Goal: Task Accomplishment & Management: Manage account settings

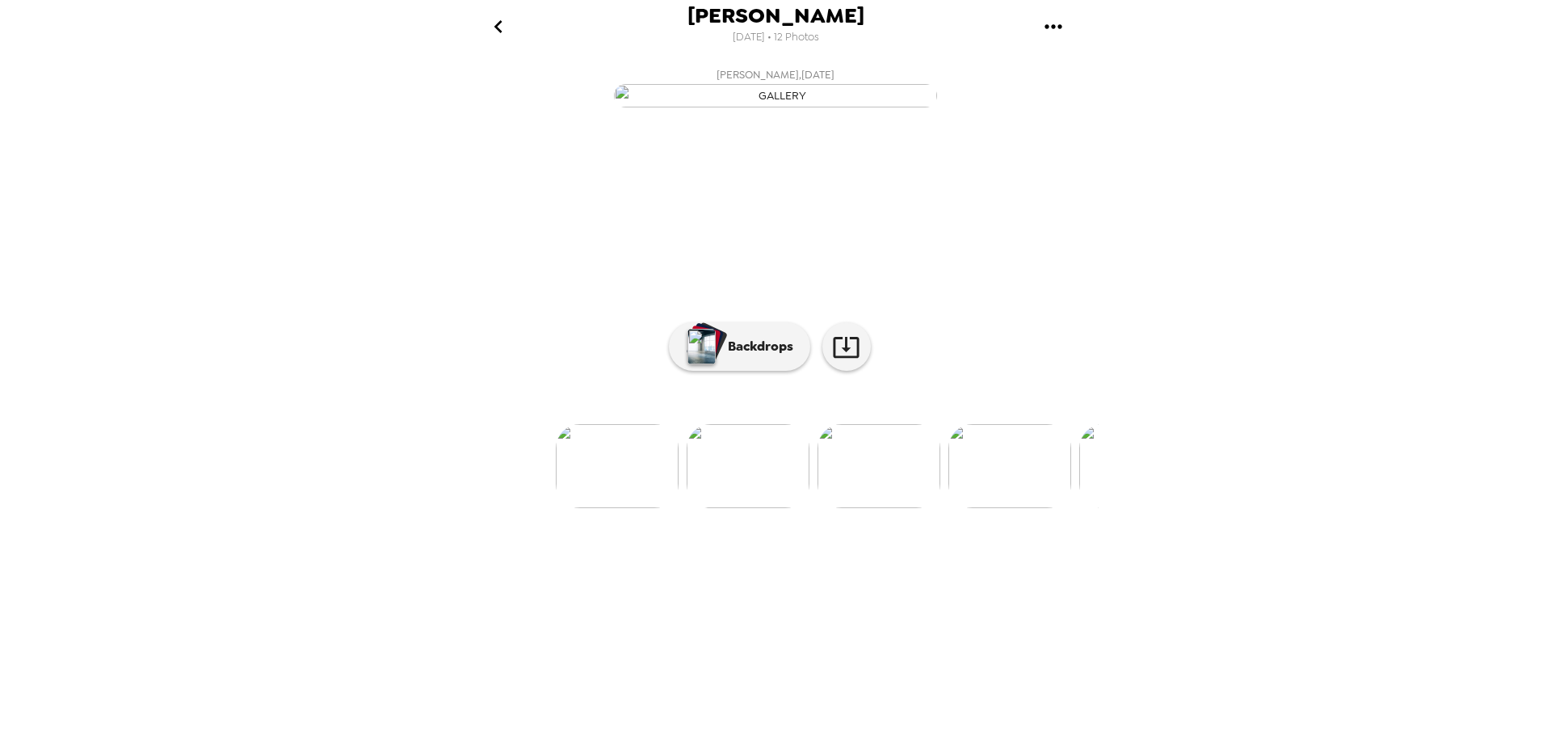
scroll to position [0, 276]
click at [800, 21] on span "[PERSON_NAME]" at bounding box center [775, 16] width 177 height 22
click at [1044, 26] on icon "gallery menu" at bounding box center [1052, 26] width 17 height 4
drag, startPoint x: 645, startPoint y: 681, endPoint x: 884, endPoint y: 708, distance: 241.4
click at [884, 708] on div at bounding box center [775, 368] width 1551 height 736
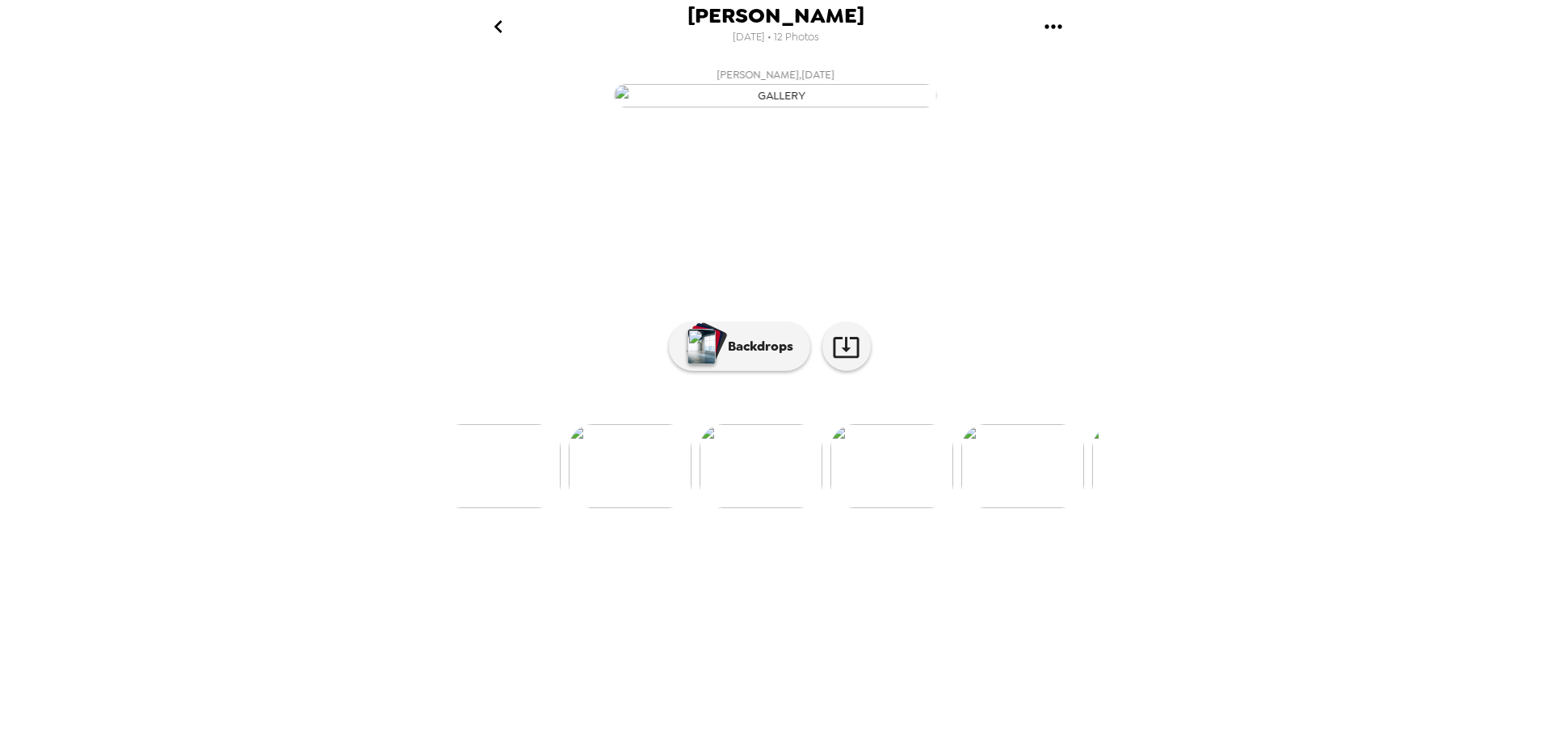
click at [1093, 508] on li at bounding box center [1153, 466] width 123 height 84
click at [488, 22] on icon "go back" at bounding box center [498, 27] width 26 height 26
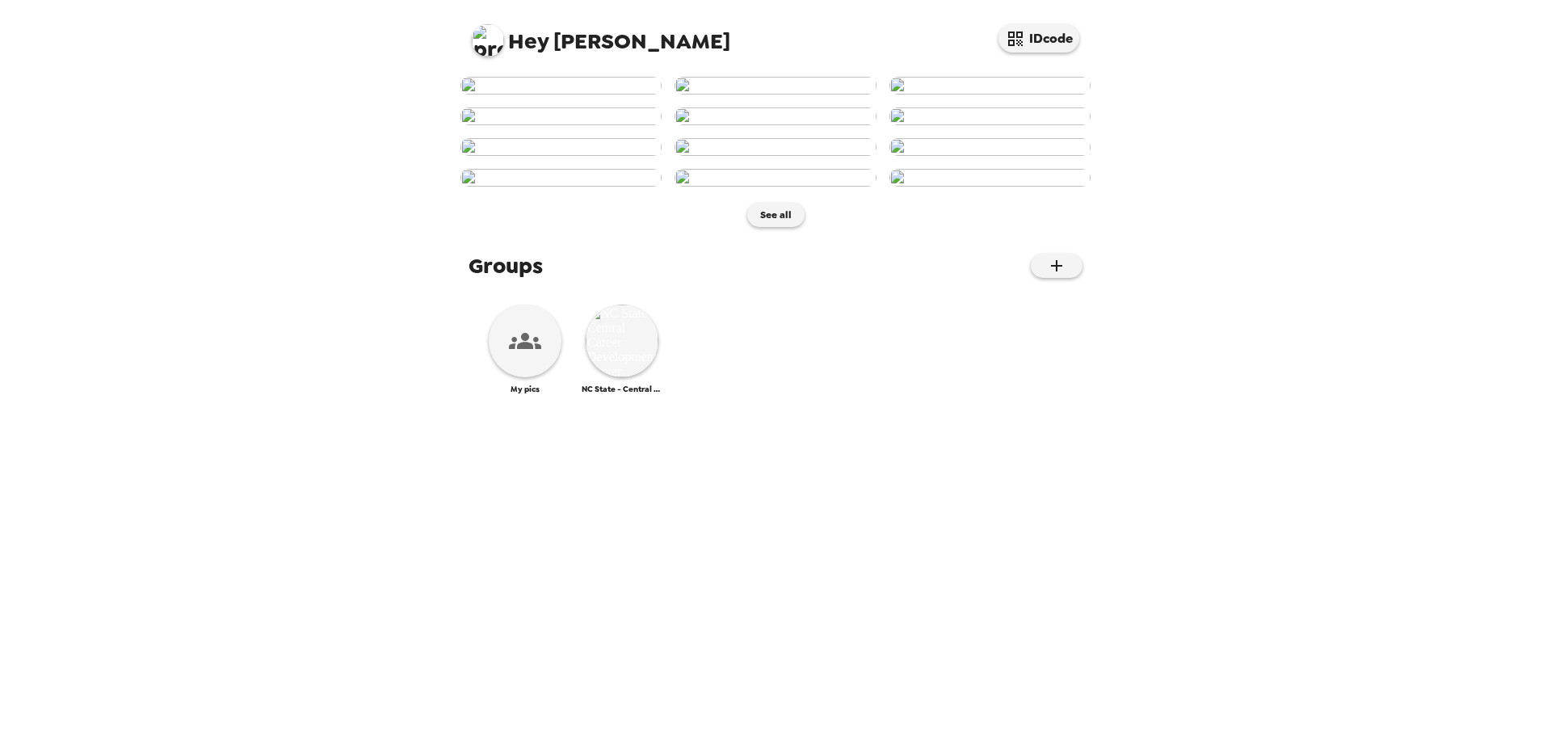
scroll to position [607, 0]
click at [623, 377] on img at bounding box center [622, 340] width 73 height 73
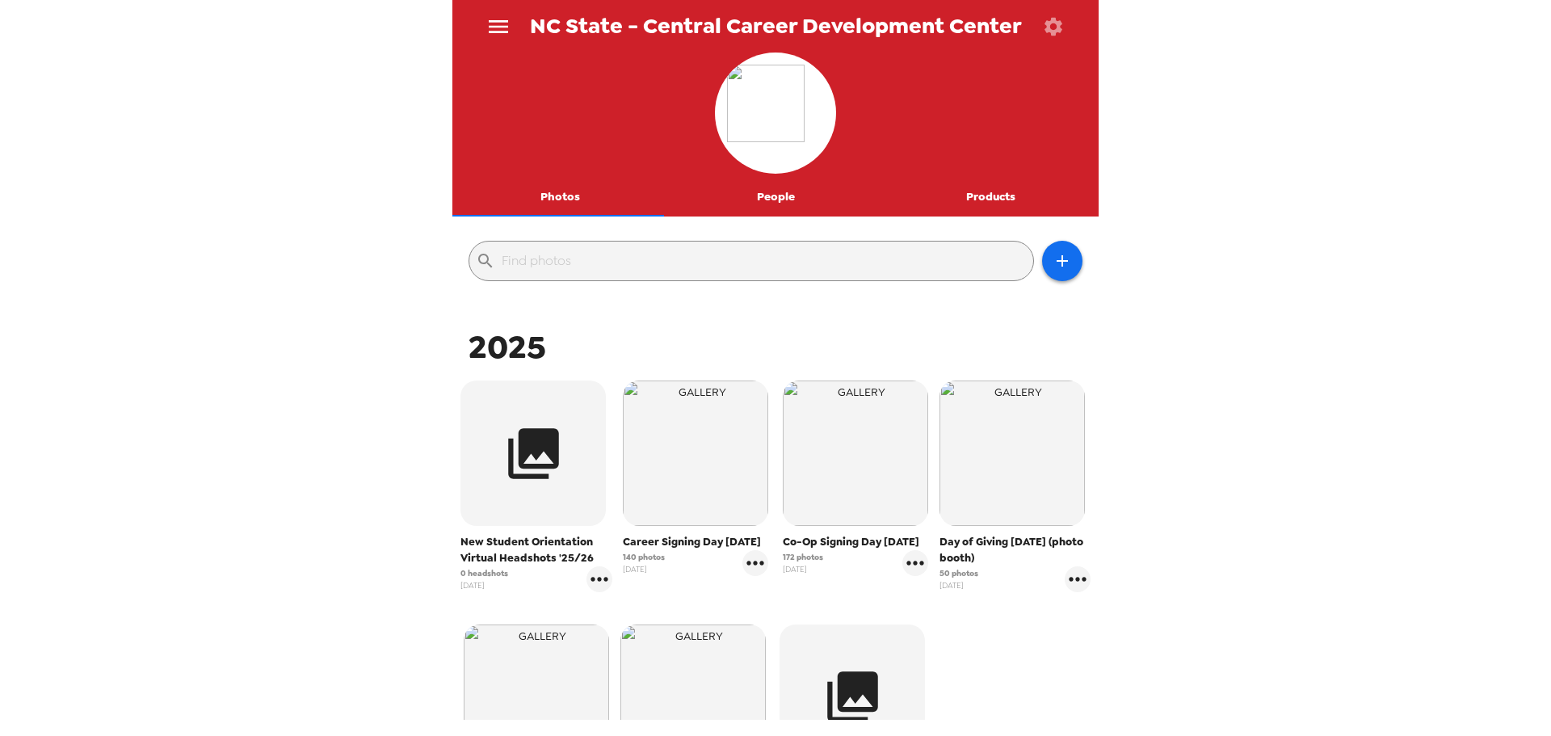
scroll to position [162, 0]
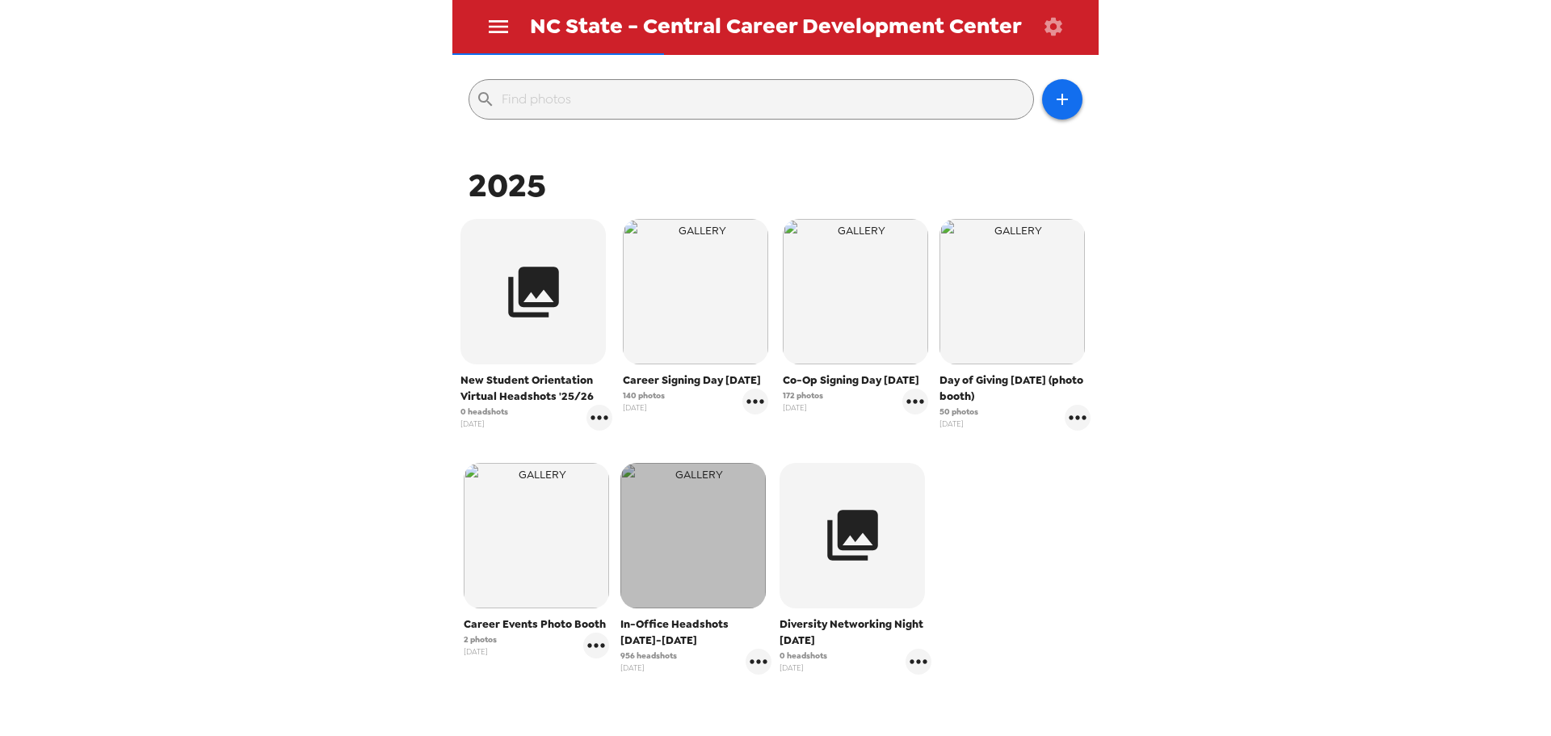
click at [696, 570] on img "button" at bounding box center [692, 535] width 145 height 145
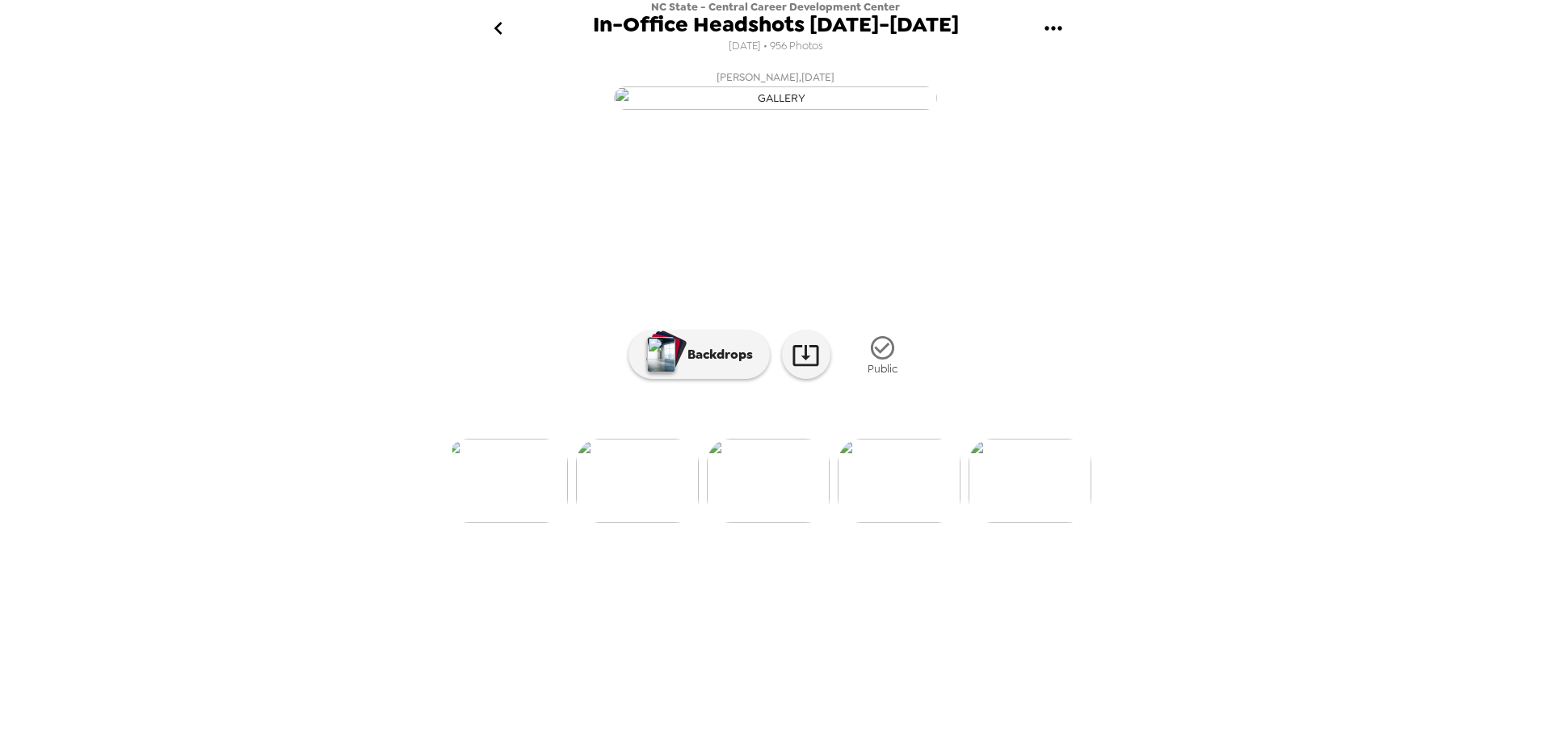
scroll to position [0, 1249]
click at [1060, 38] on icon "gallery menu" at bounding box center [1053, 28] width 26 height 26
click at [1081, 73] on span "Edit Shoot" at bounding box center [1136, 75] width 134 height 19
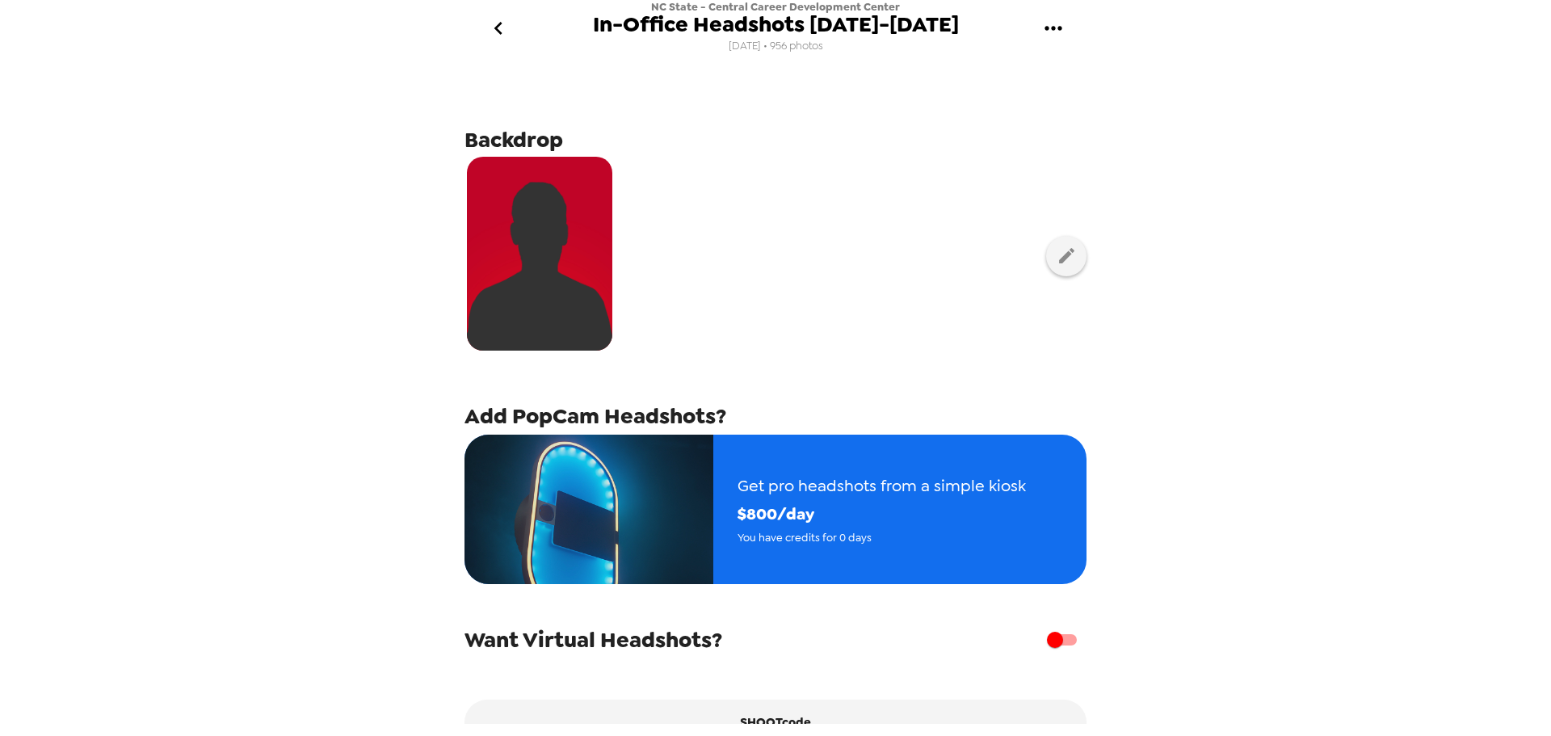
scroll to position [258, 0]
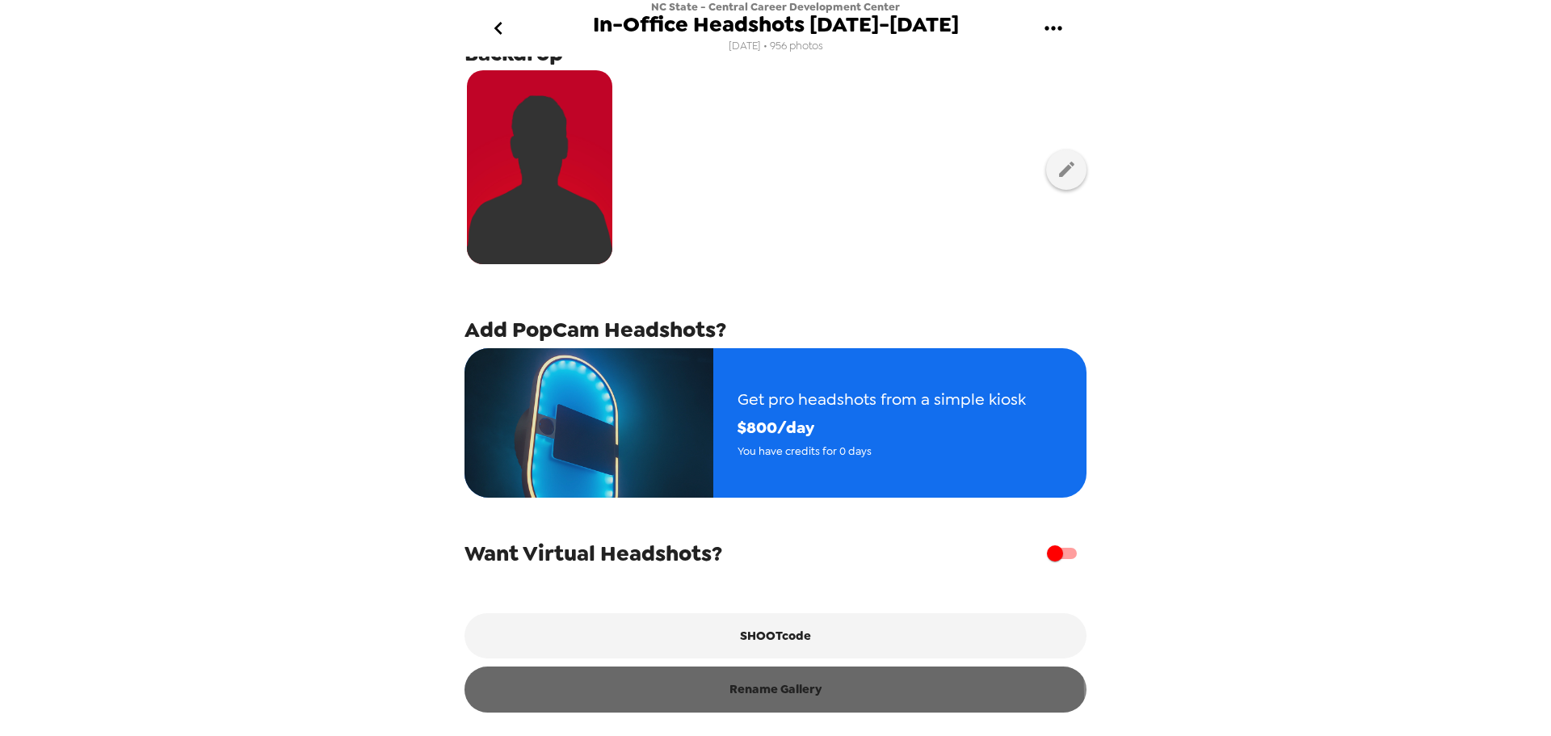
click at [773, 695] on button "Rename Gallery" at bounding box center [775, 688] width 622 height 45
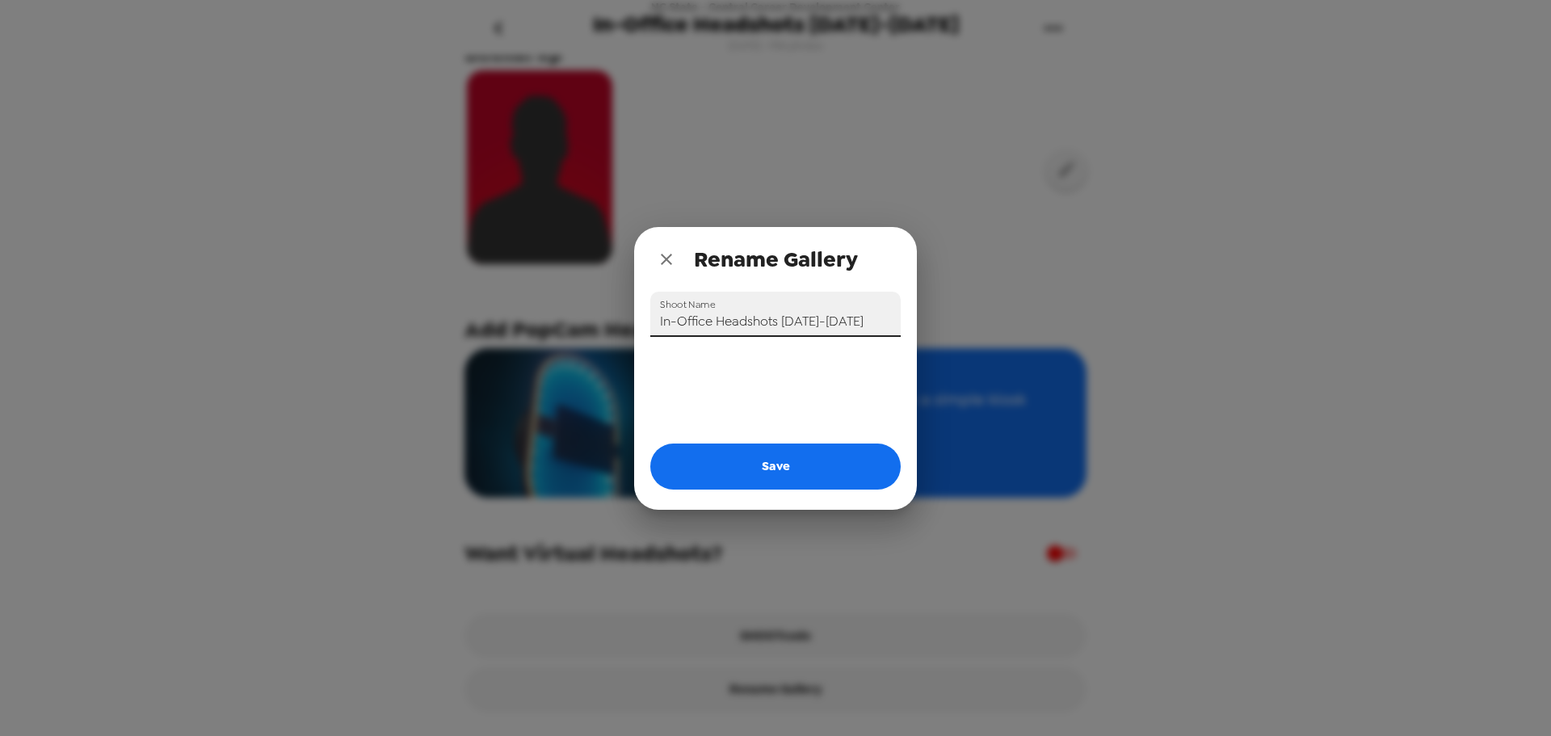
drag, startPoint x: 875, startPoint y: 322, endPoint x: 653, endPoint y: 309, distance: 221.7
click at [653, 309] on input "In-Office Headshots [DATE]-[DATE]" at bounding box center [775, 314] width 250 height 45
click at [712, 321] on input "In-Office Headshots [DATE]-[DATE]" at bounding box center [775, 314] width 250 height 45
drag, startPoint x: 715, startPoint y: 319, endPoint x: 651, endPoint y: 315, distance: 63.9
click at [651, 315] on input "In-Office Headshots [DATE]-[DATE]" at bounding box center [775, 314] width 250 height 45
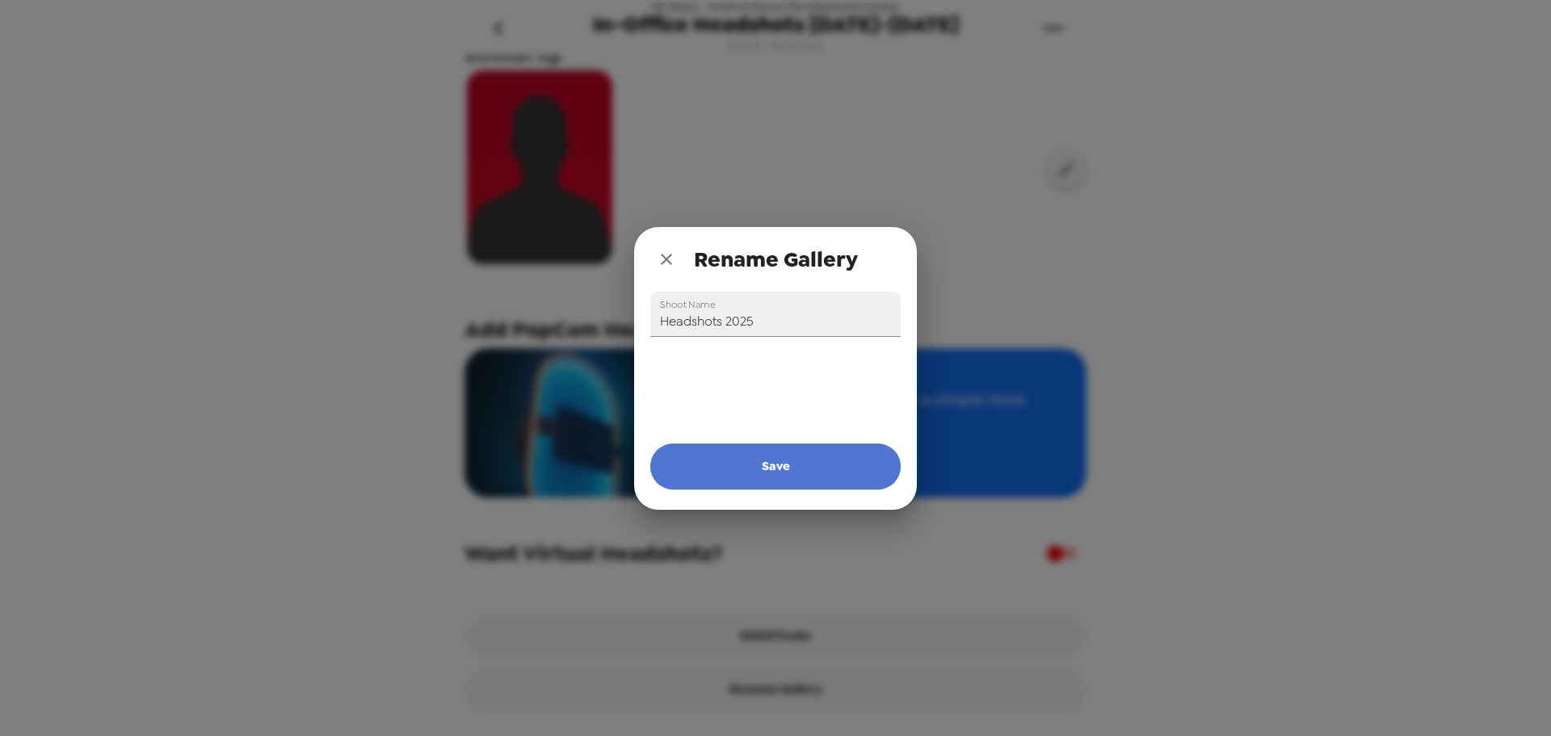
click at [712, 470] on button "Save" at bounding box center [775, 465] width 250 height 45
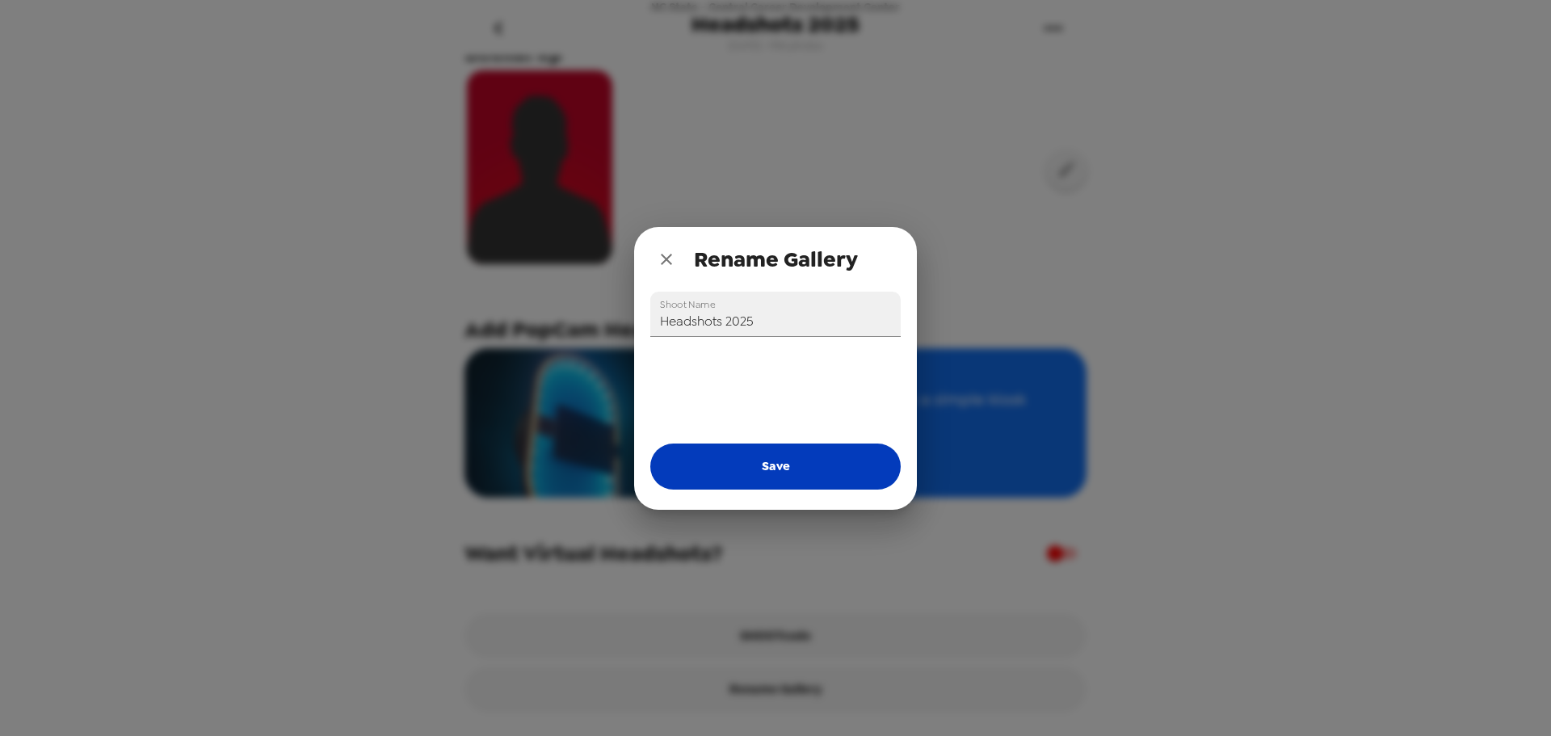
type input "In-Office Headshots [DATE]-[DATE]"
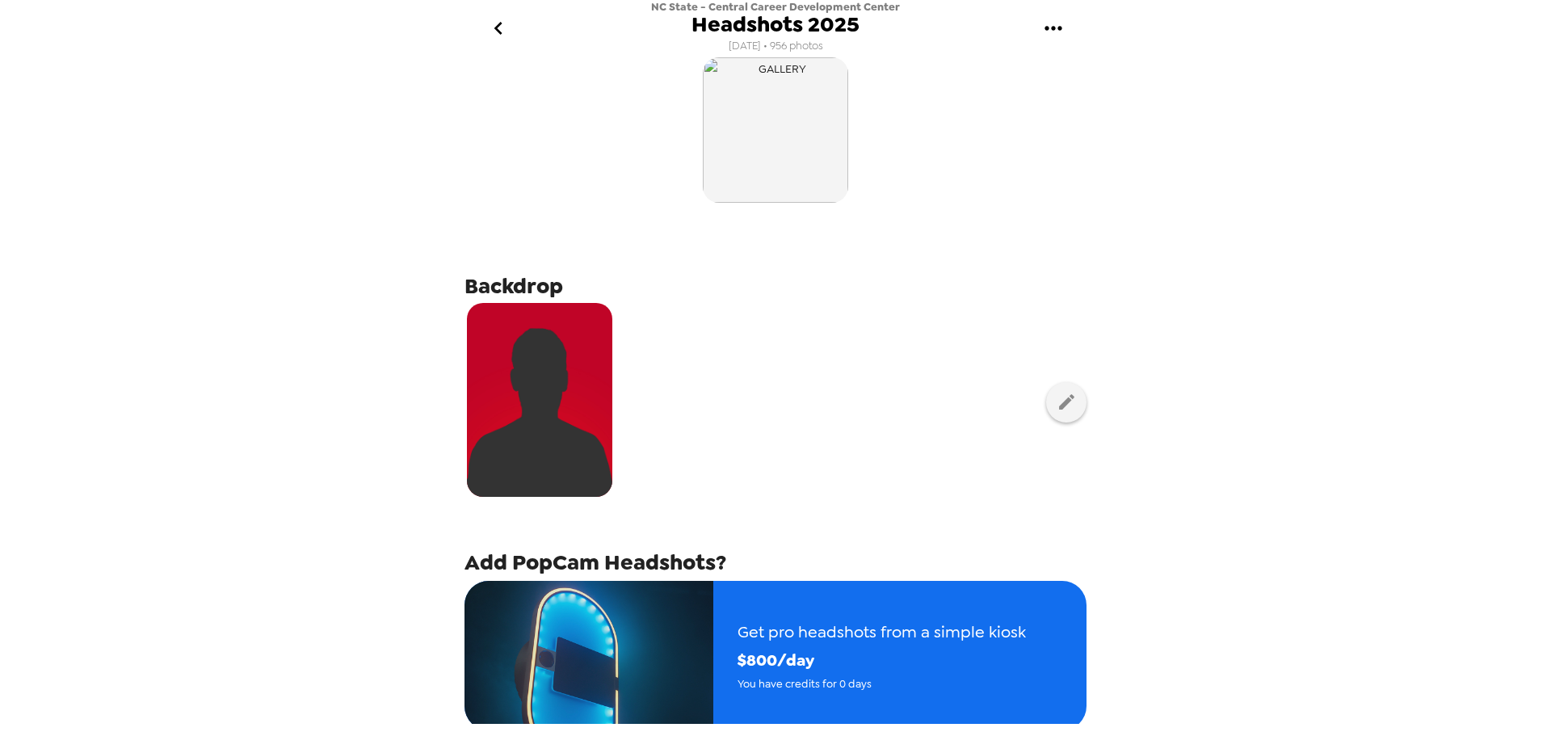
scroll to position [0, 0]
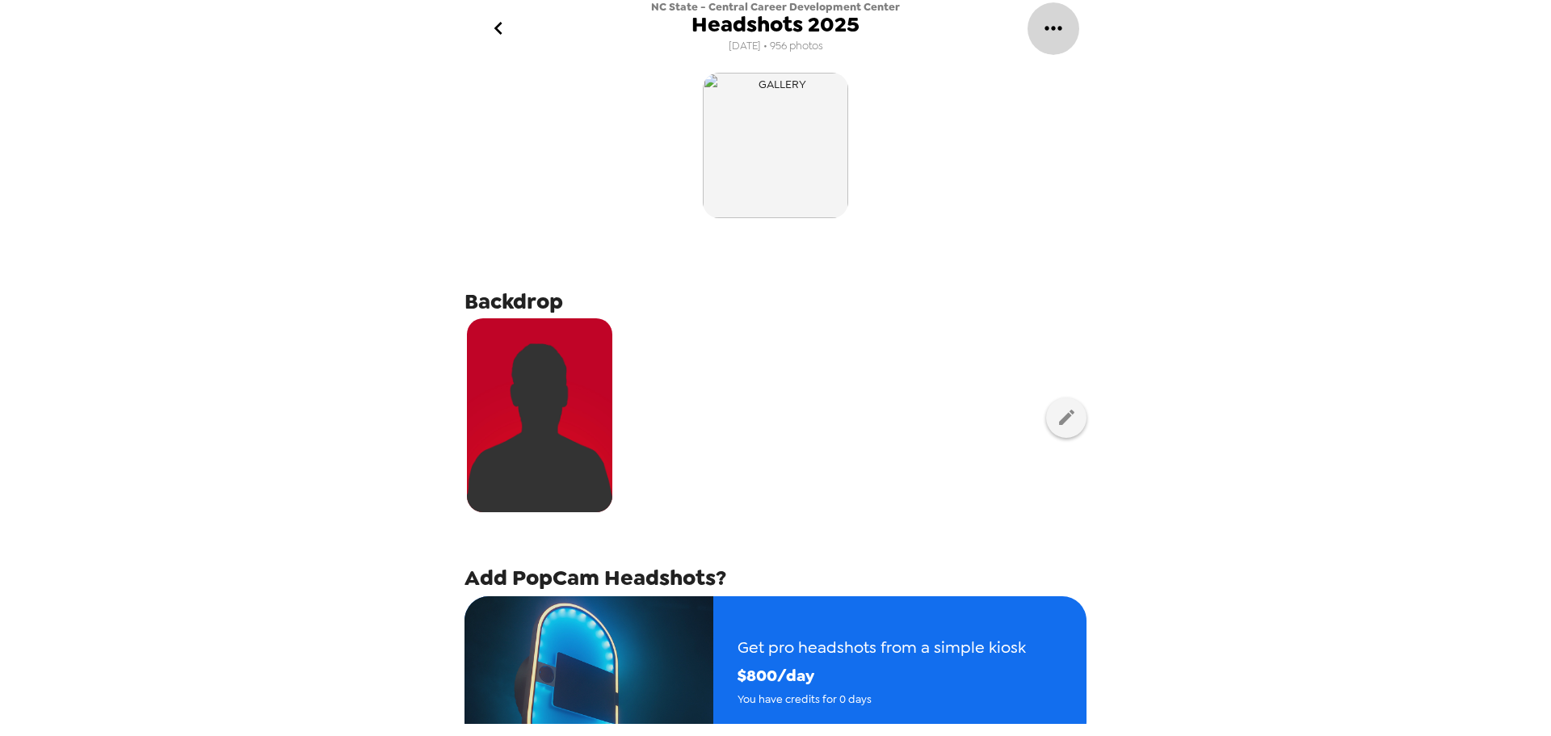
click at [1060, 27] on icon "gallery menu" at bounding box center [1052, 28] width 17 height 4
click at [1081, 166] on li "Download people CSV" at bounding box center [1121, 163] width 189 height 29
click at [1117, 133] on span "Copy gallery link" at bounding box center [1136, 133] width 134 height 19
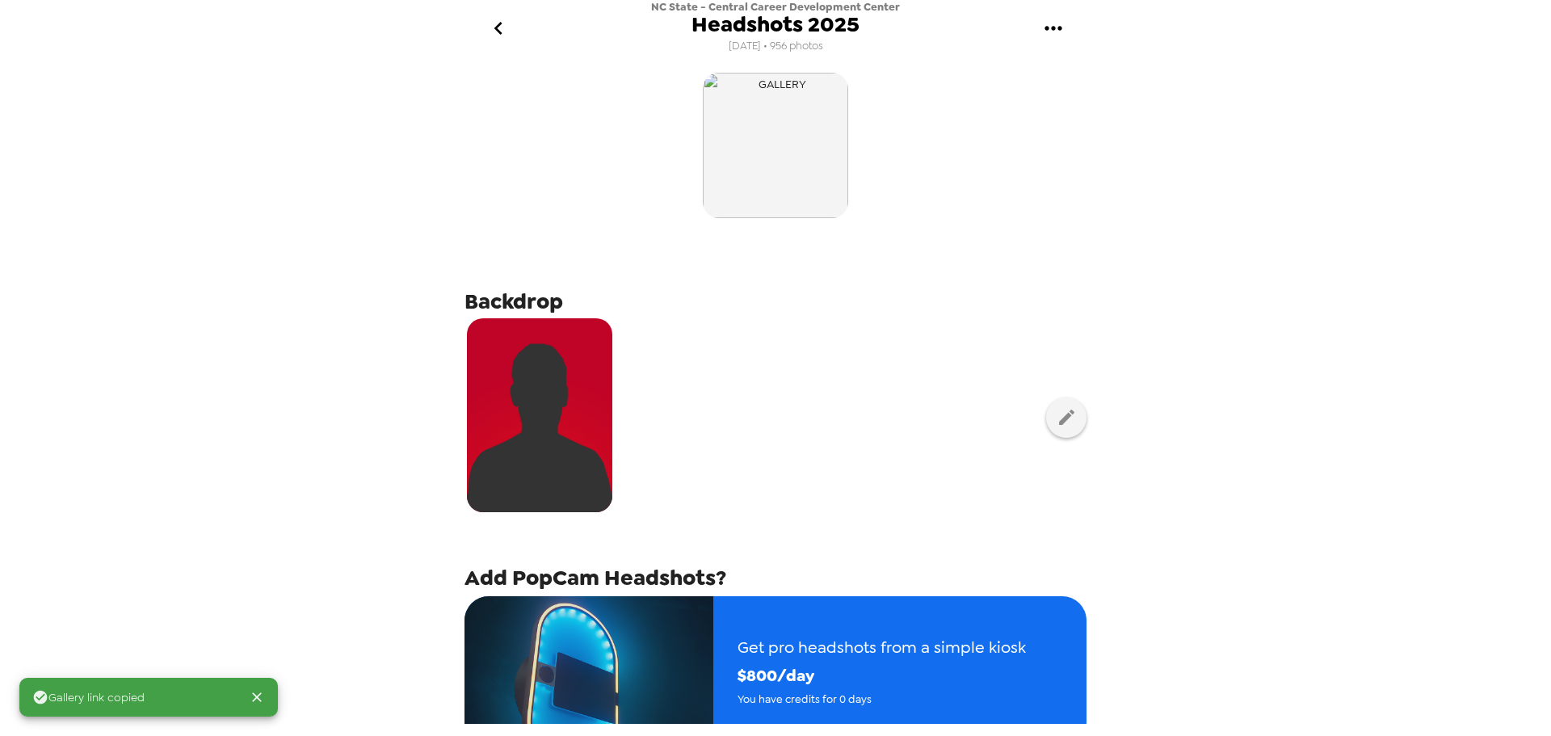
click at [1057, 33] on icon "gallery menu" at bounding box center [1053, 28] width 26 height 26
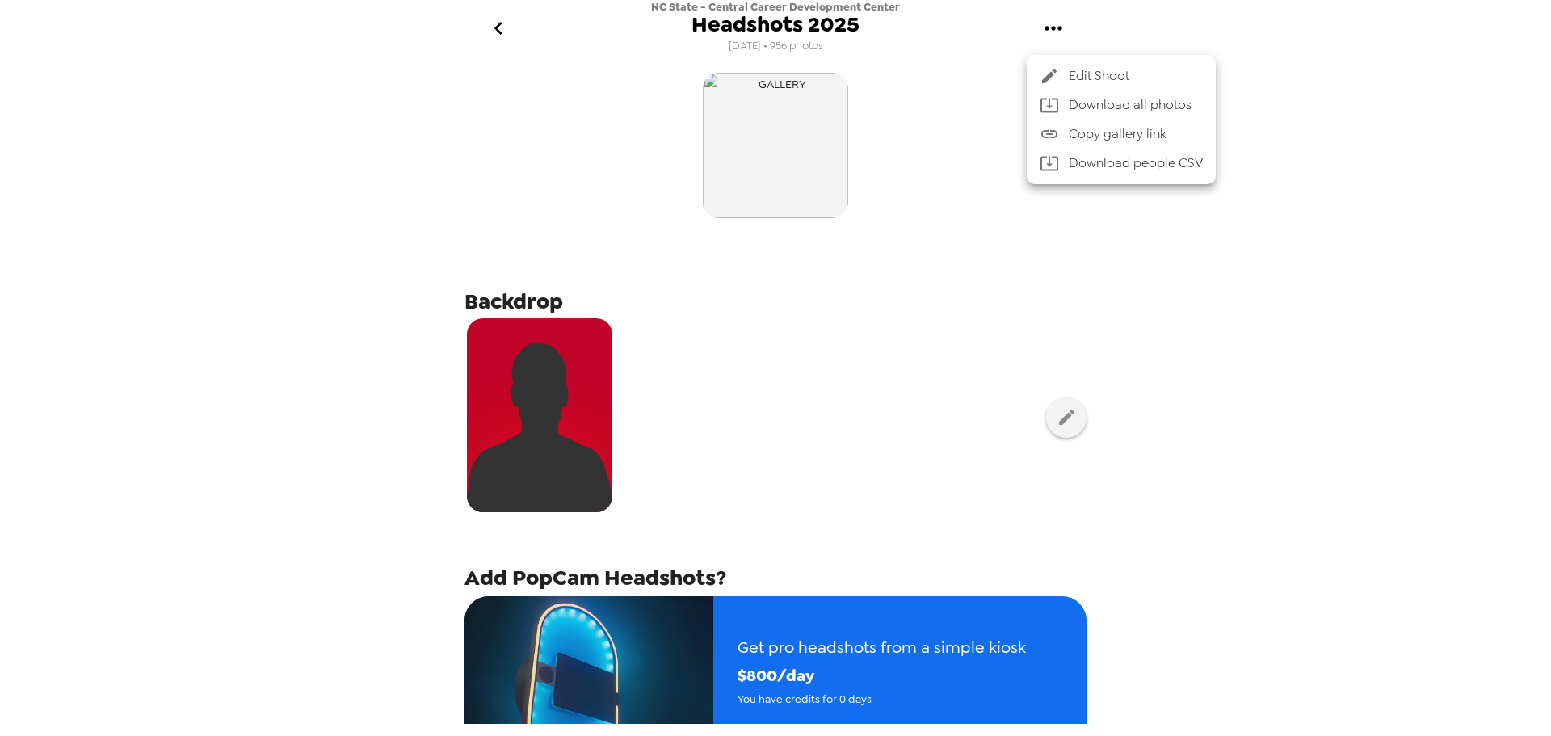
click at [494, 33] on div at bounding box center [775, 368] width 1551 height 736
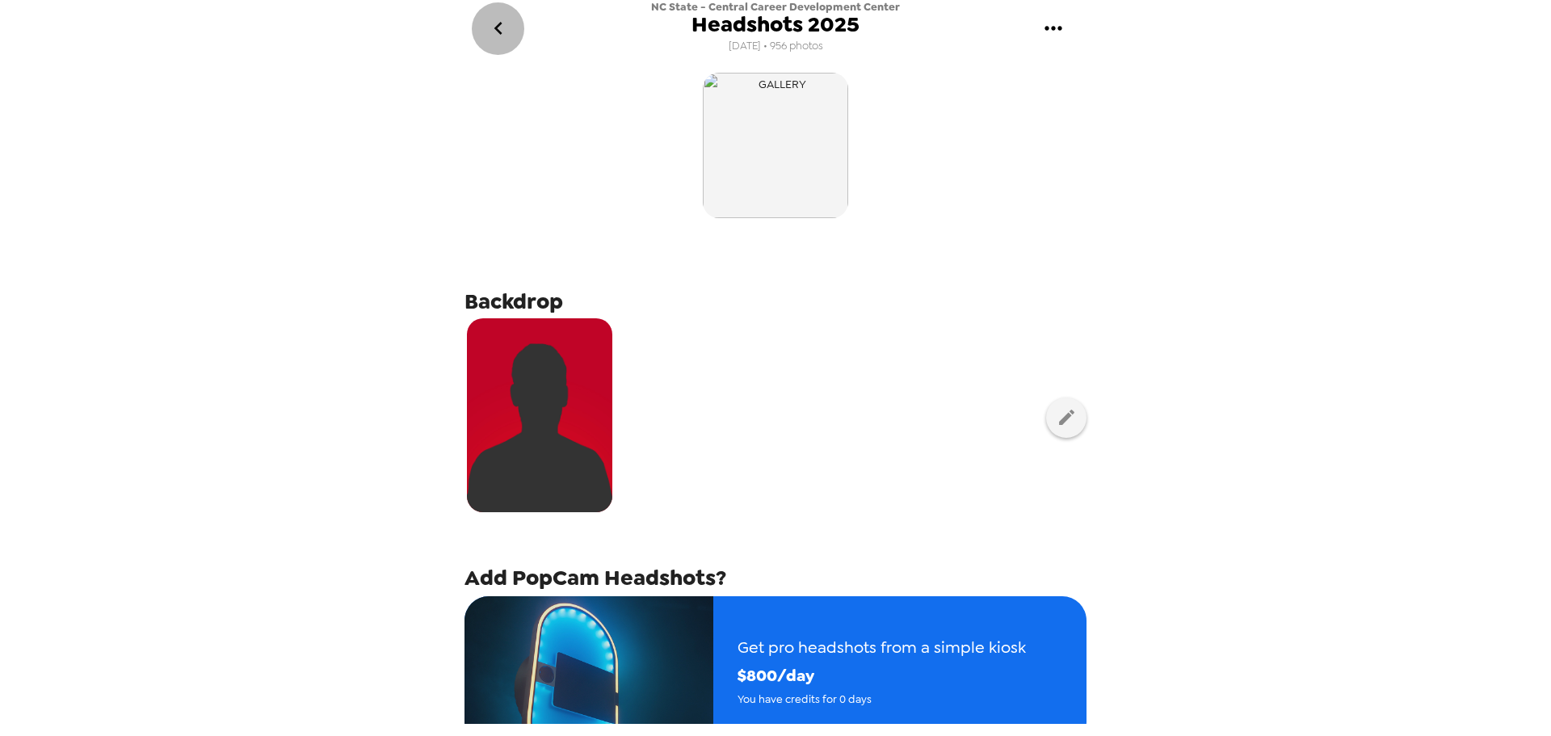
click at [496, 25] on icon "go back" at bounding box center [498, 28] width 26 height 26
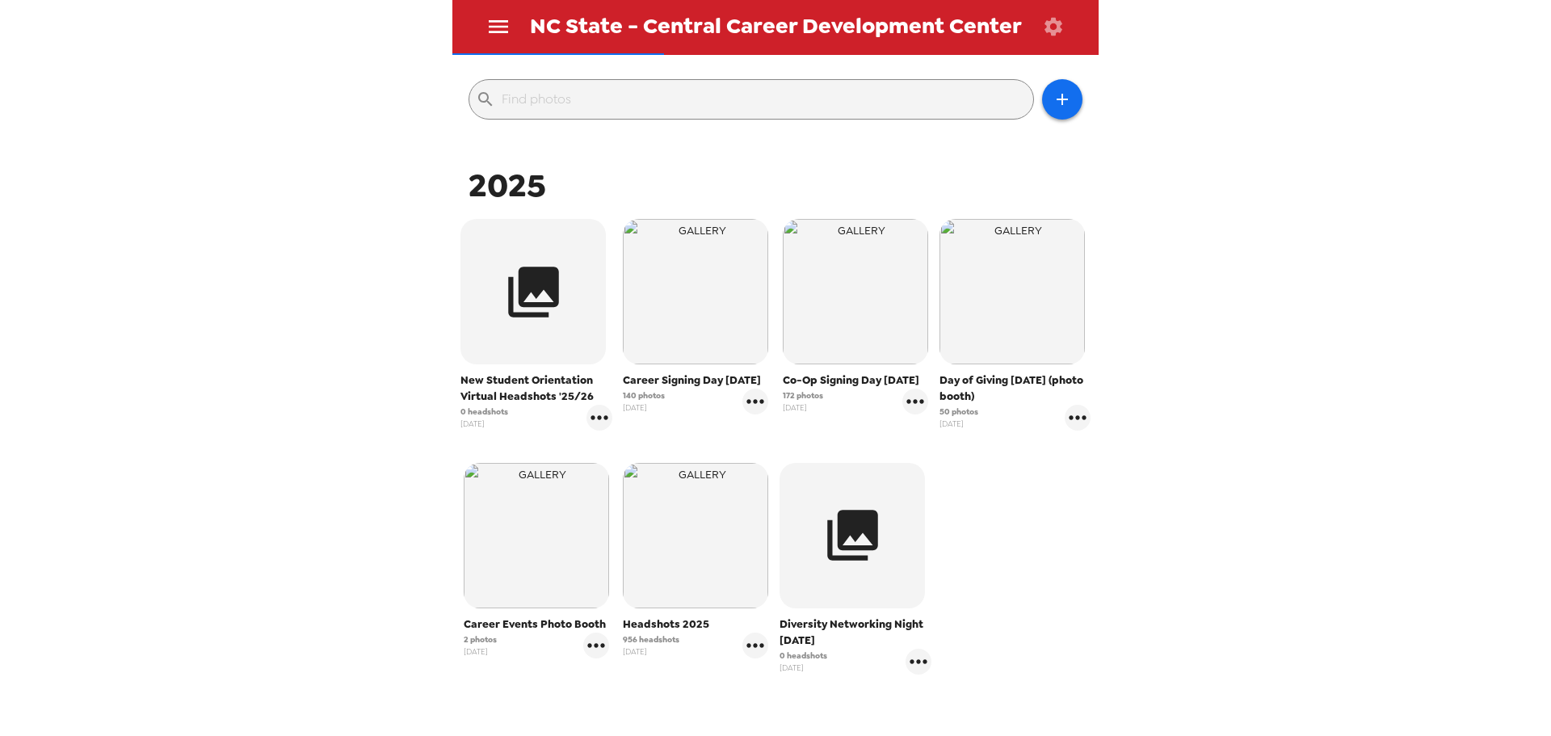
scroll to position [323, 0]
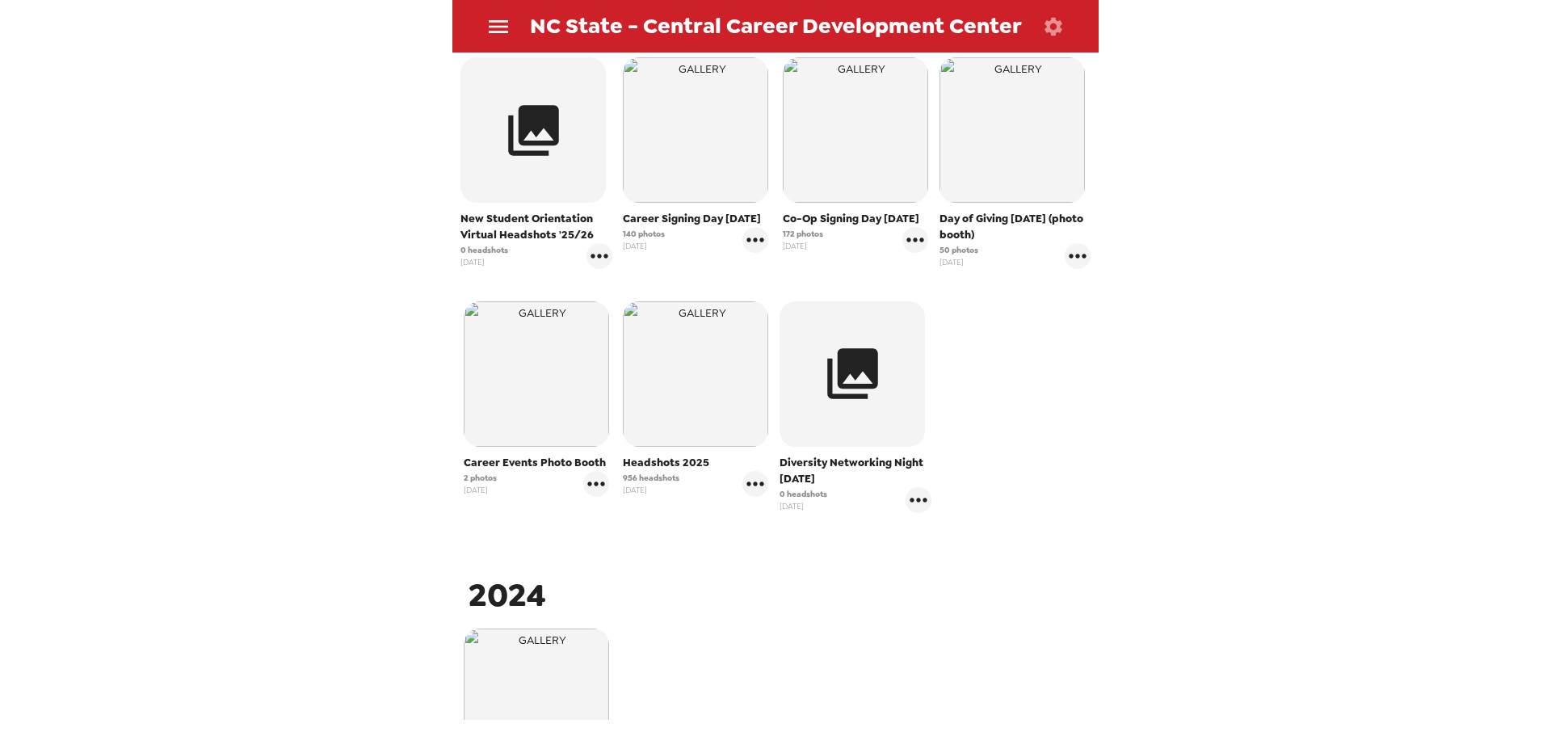
click at [750, 568] on div "2025 New Student Orientation Virtual Headshots '25/26 0 headshots [DATE] Career…" at bounding box center [775, 475] width 638 height 947
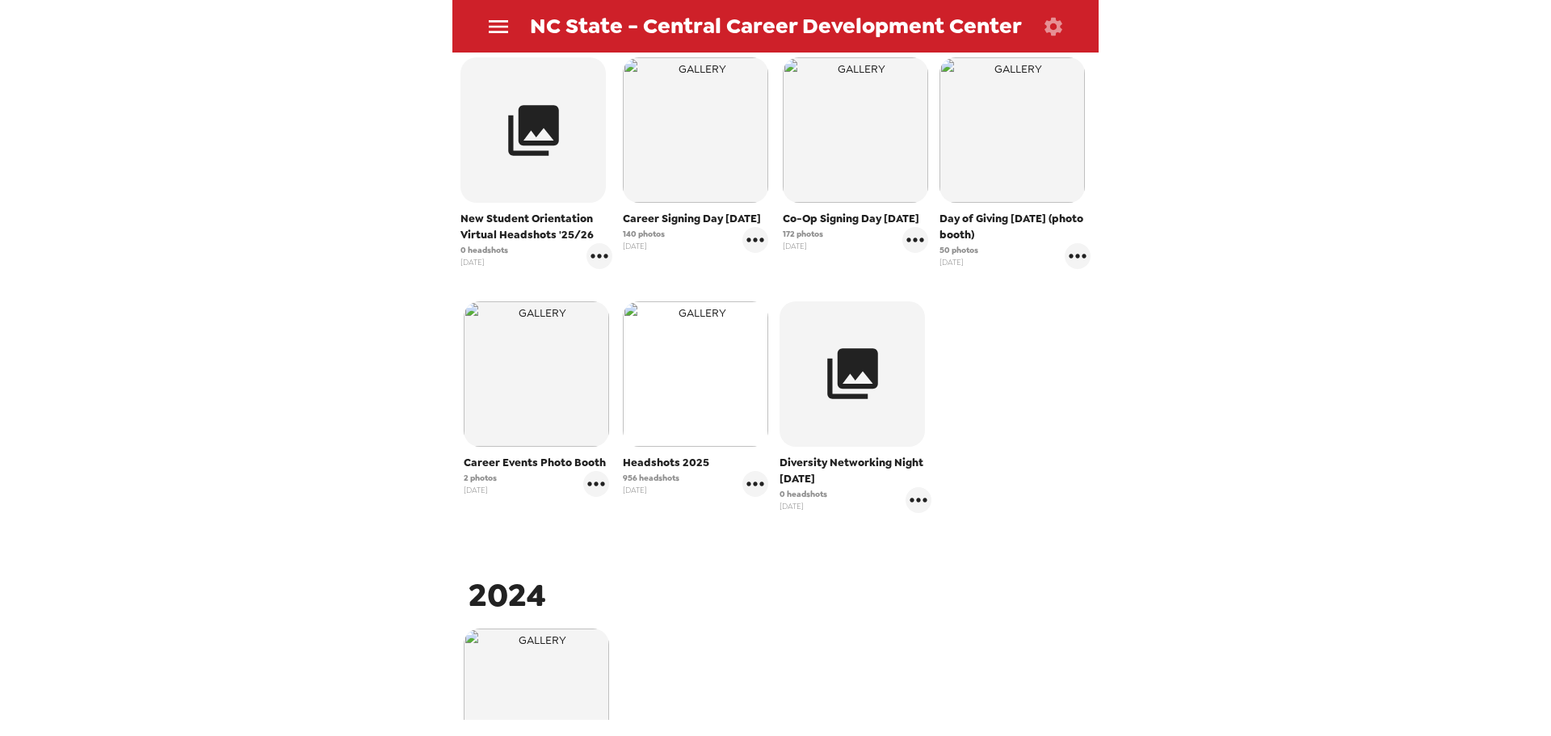
scroll to position [0, 0]
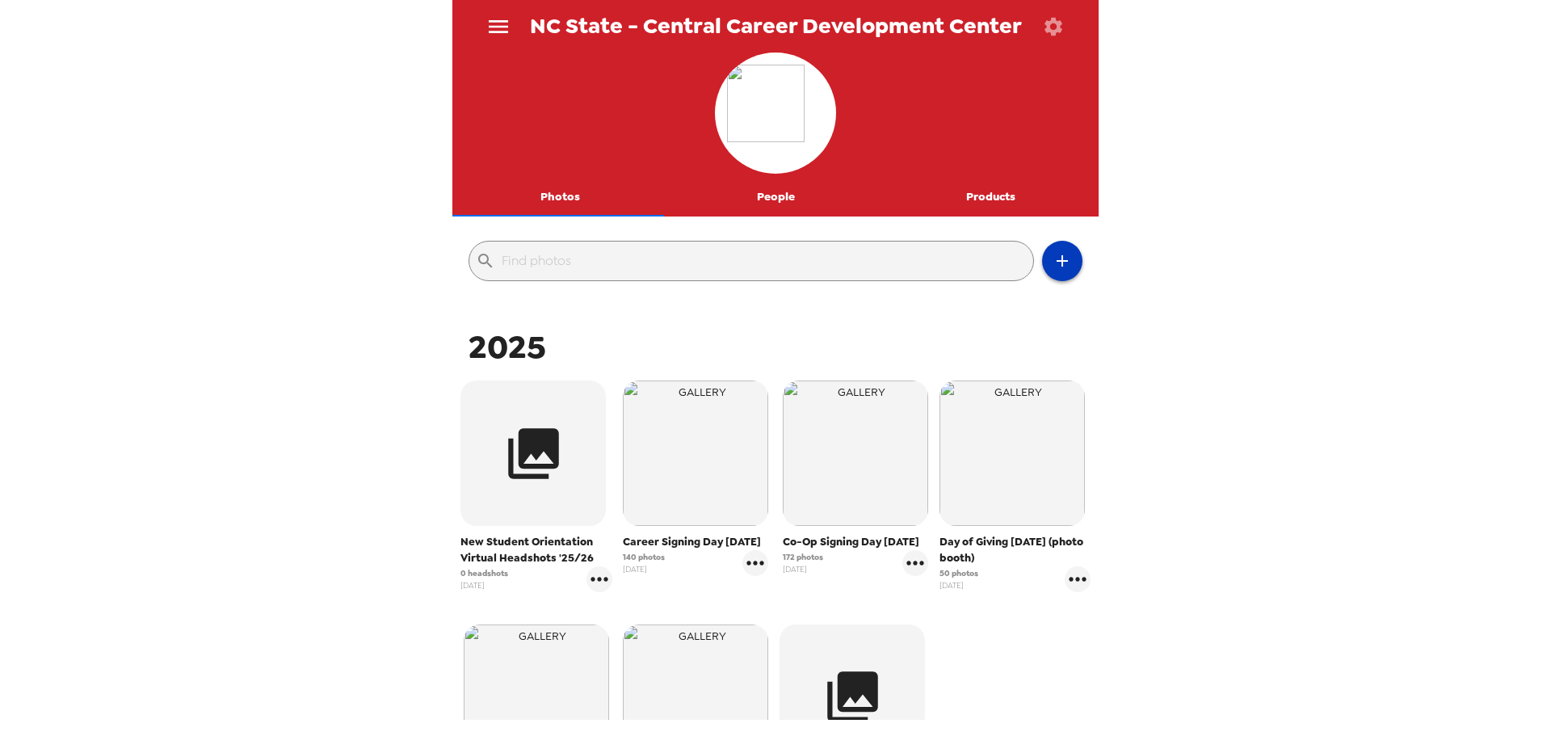
click at [1052, 253] on icon "button" at bounding box center [1061, 260] width 19 height 19
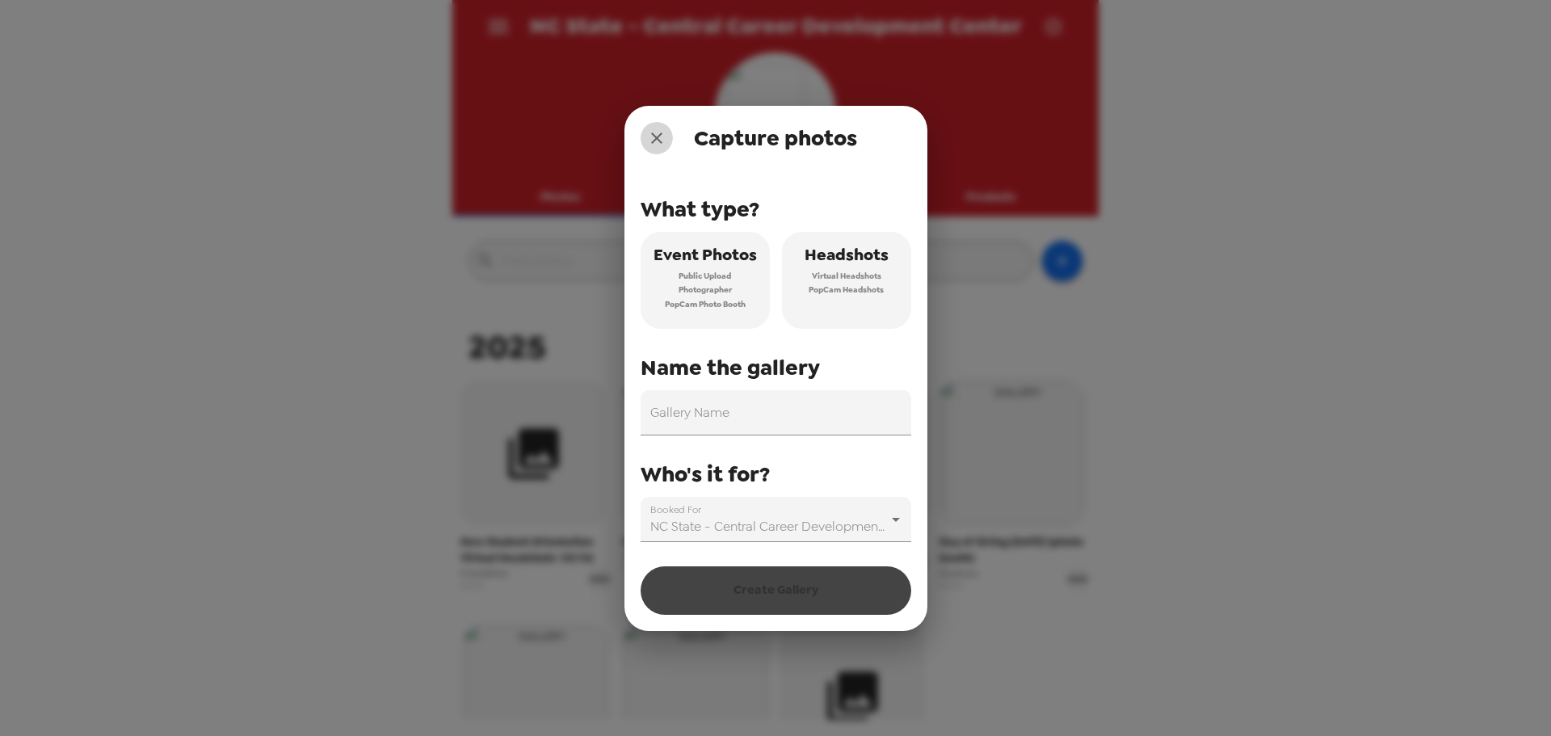
click at [659, 142] on icon "close" at bounding box center [656, 137] width 19 height 19
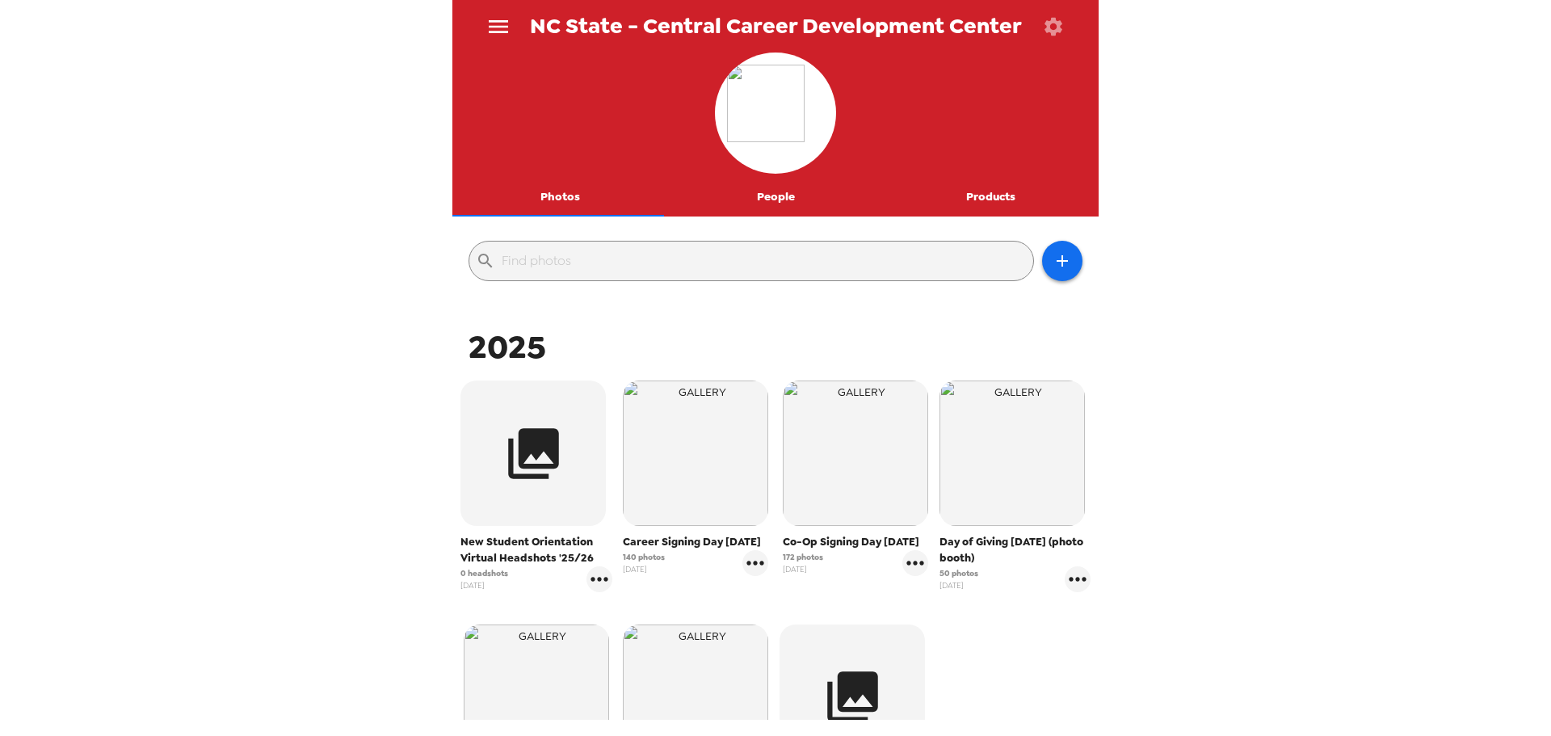
scroll to position [242, 0]
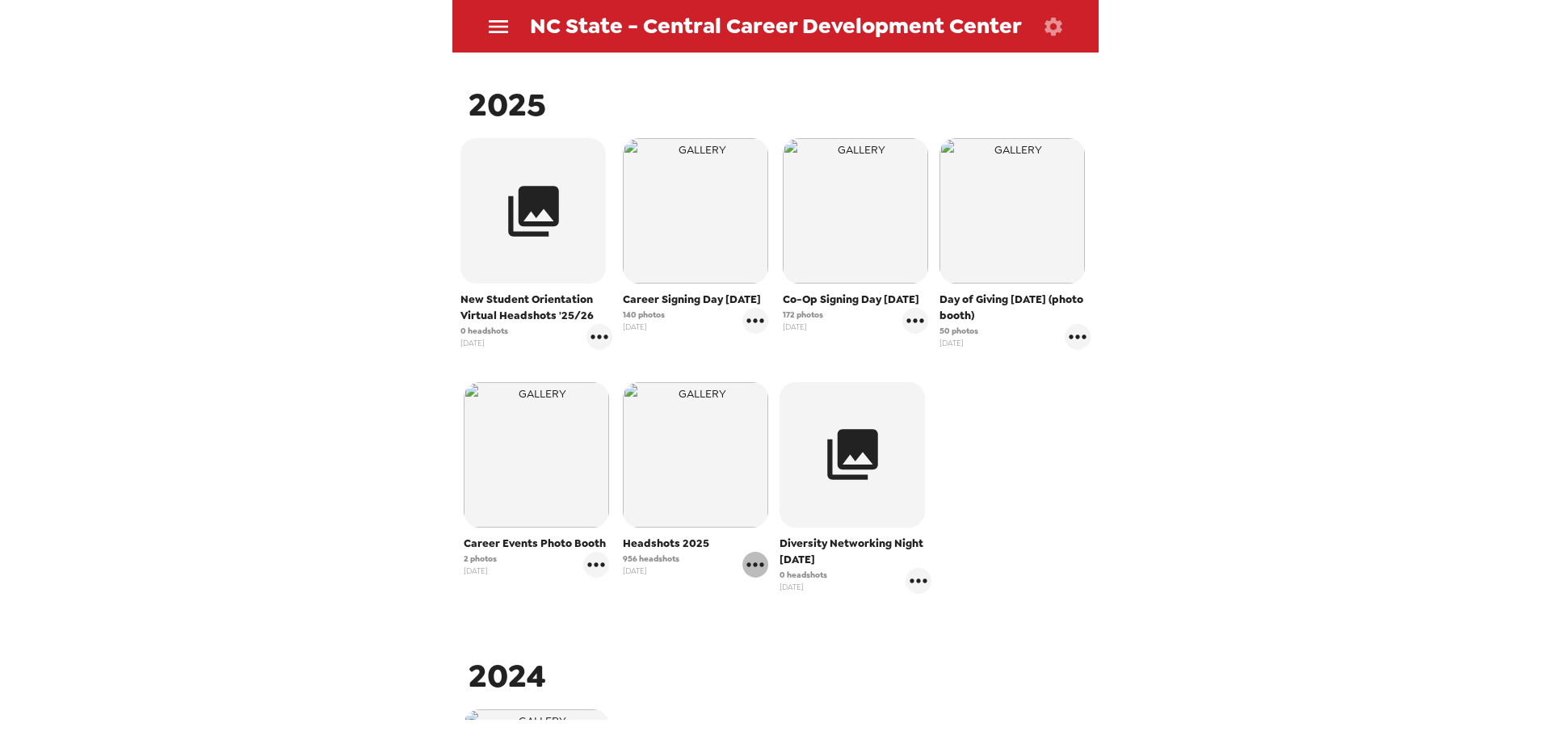
click at [757, 565] on icon "gallery menu" at bounding box center [755, 564] width 17 height 4
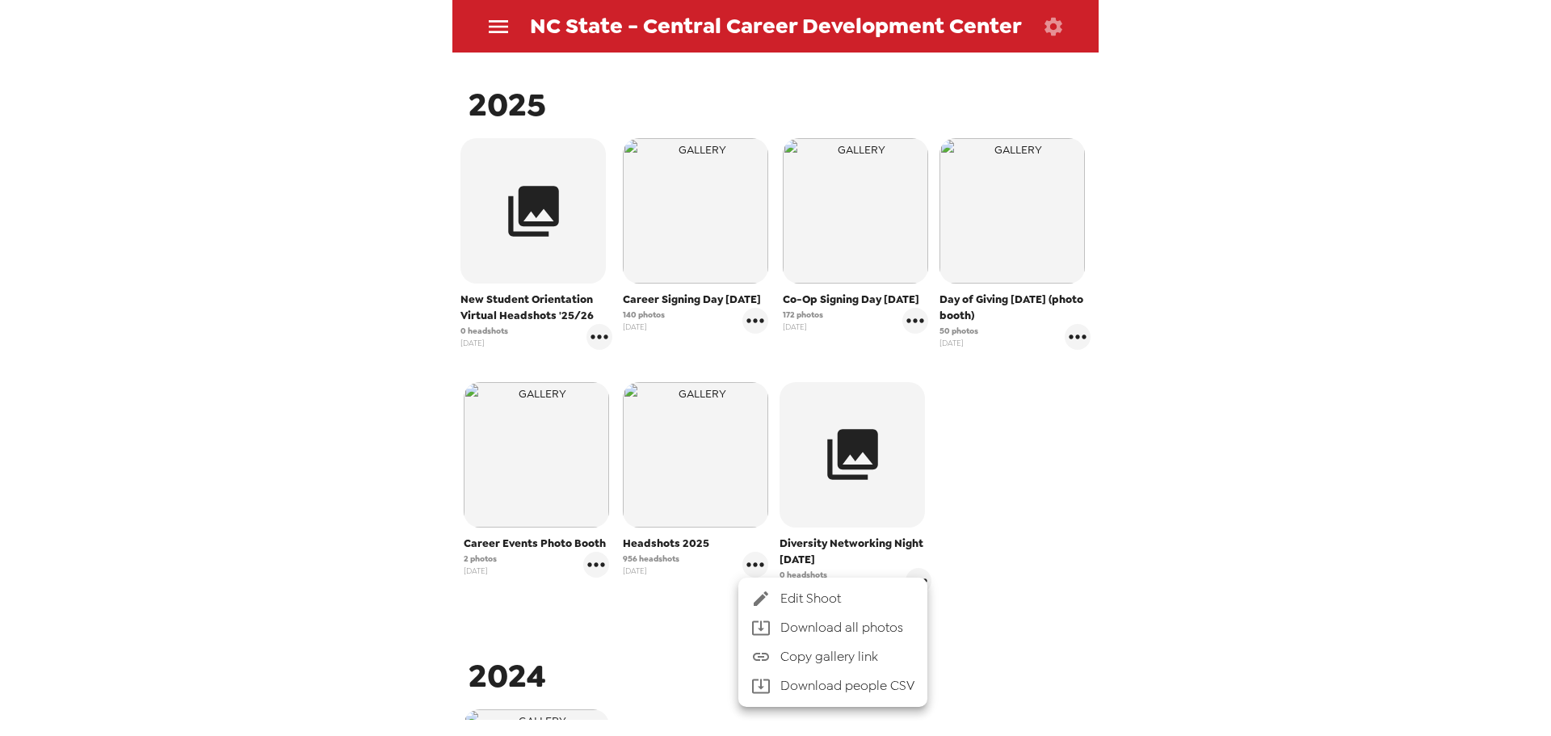
click at [780, 596] on span "Edit Shoot" at bounding box center [847, 598] width 134 height 19
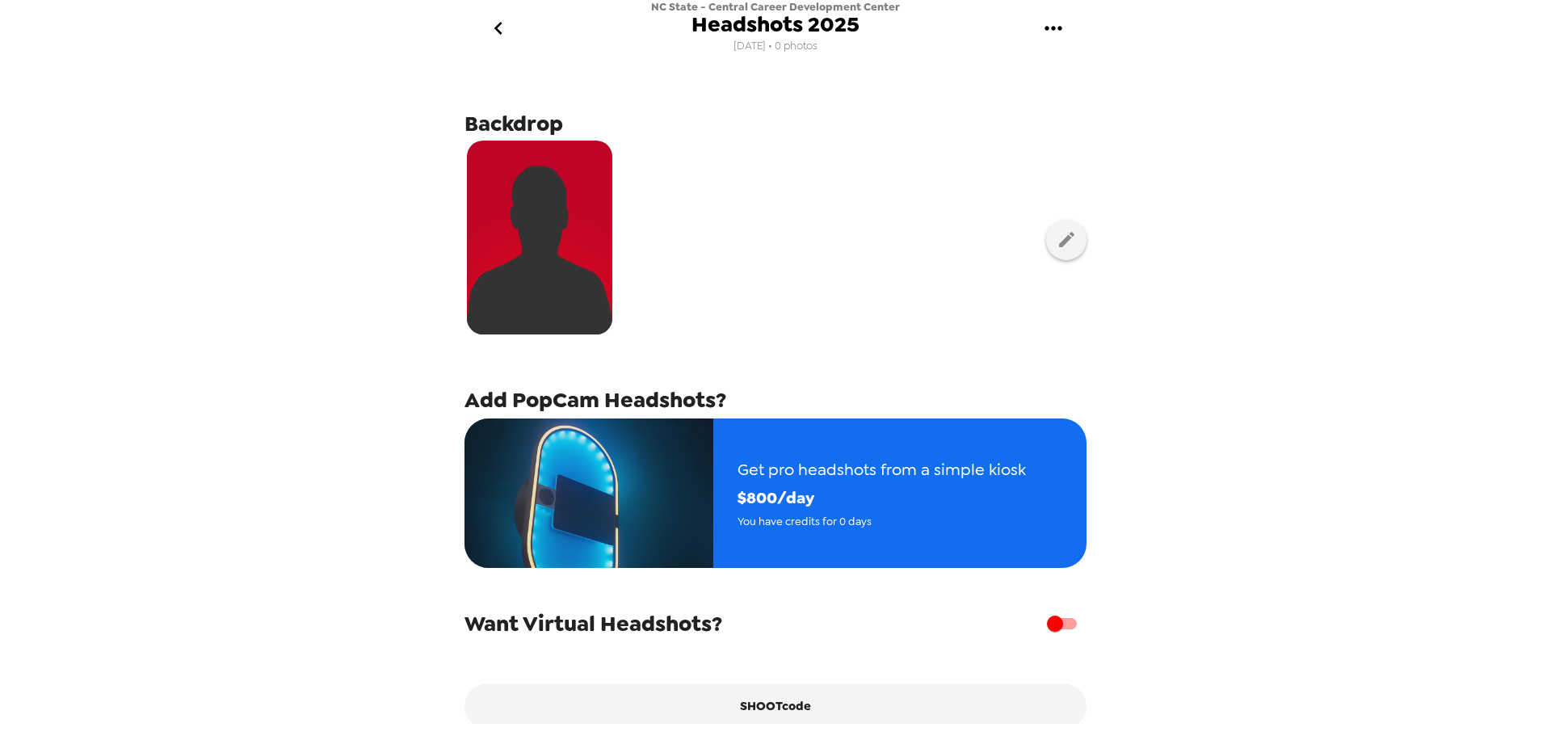
scroll to position [258, 0]
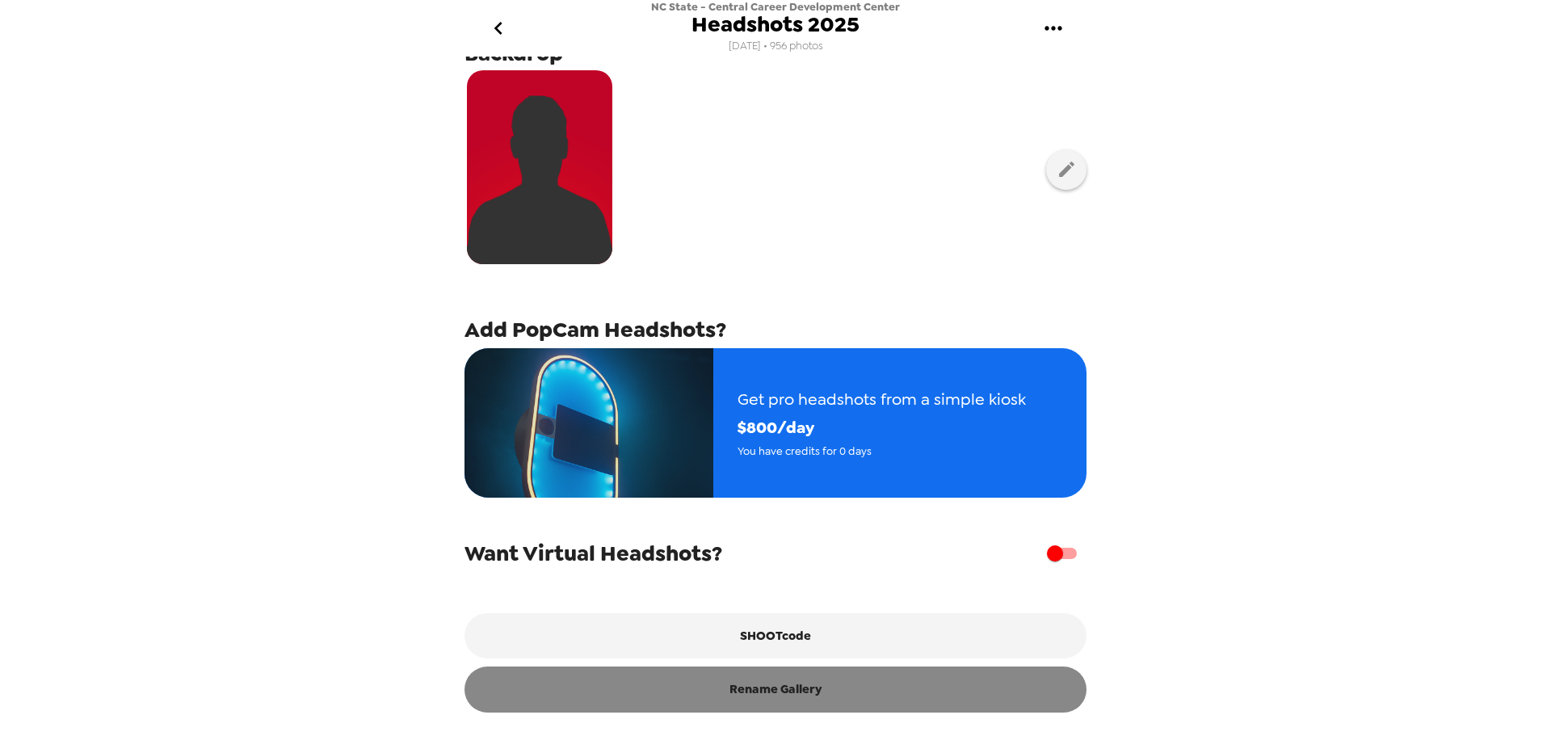
click at [812, 680] on button "Rename Gallery" at bounding box center [775, 688] width 622 height 45
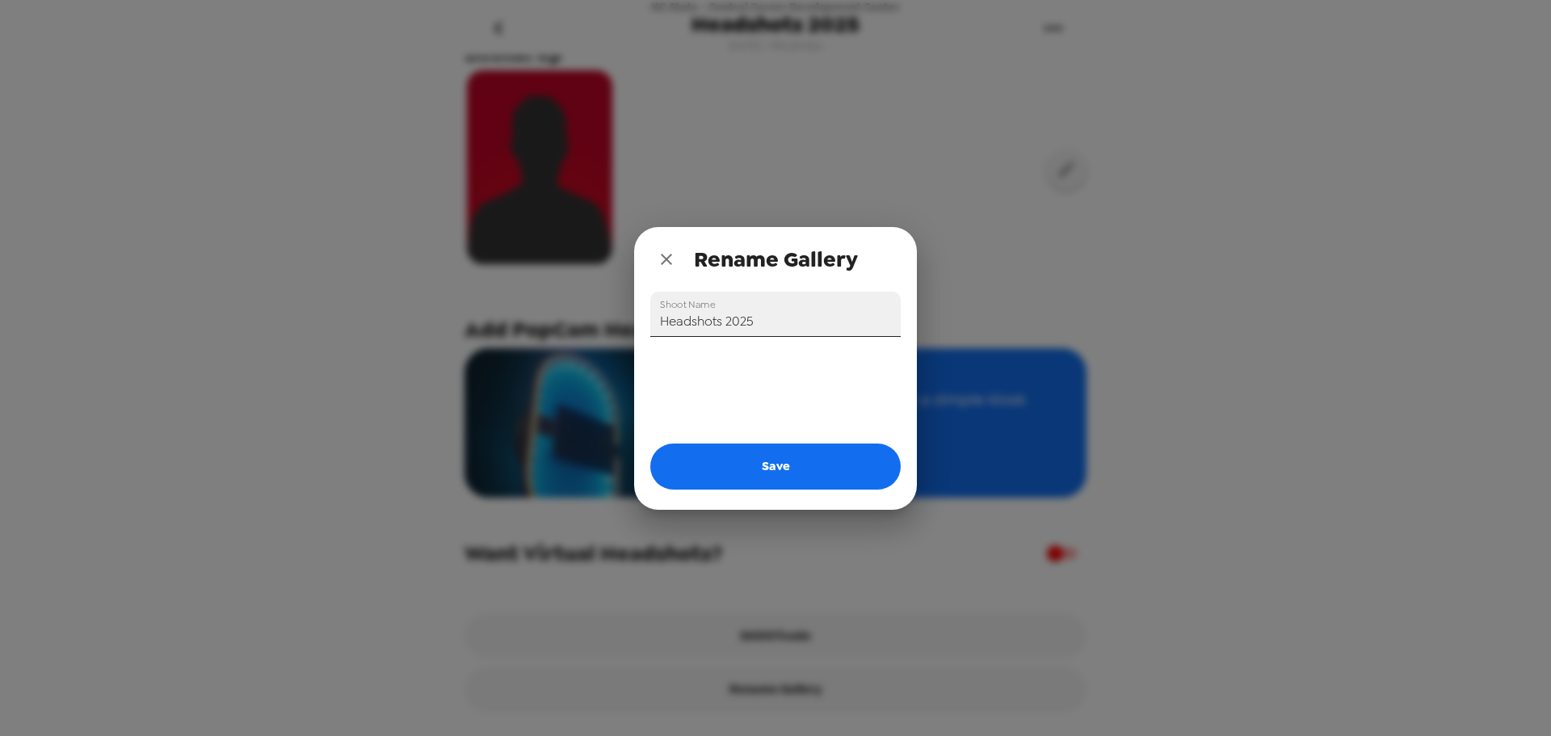
click at [662, 317] on input "Headshots 2025" at bounding box center [775, 314] width 250 height 45
click at [687, 321] on input "PopCam Headshots 2025" at bounding box center [775, 314] width 250 height 45
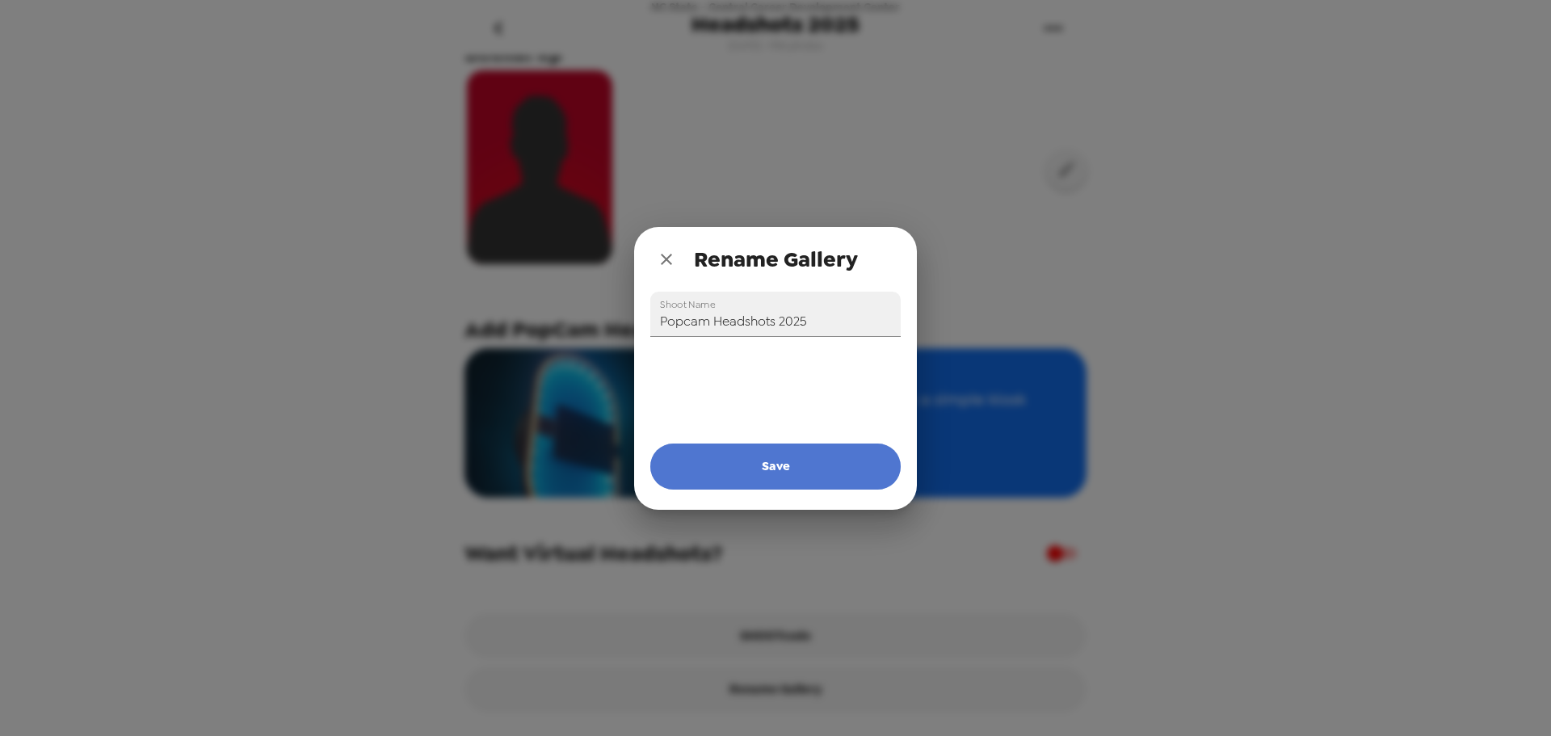
click at [787, 476] on button "Save" at bounding box center [775, 465] width 250 height 45
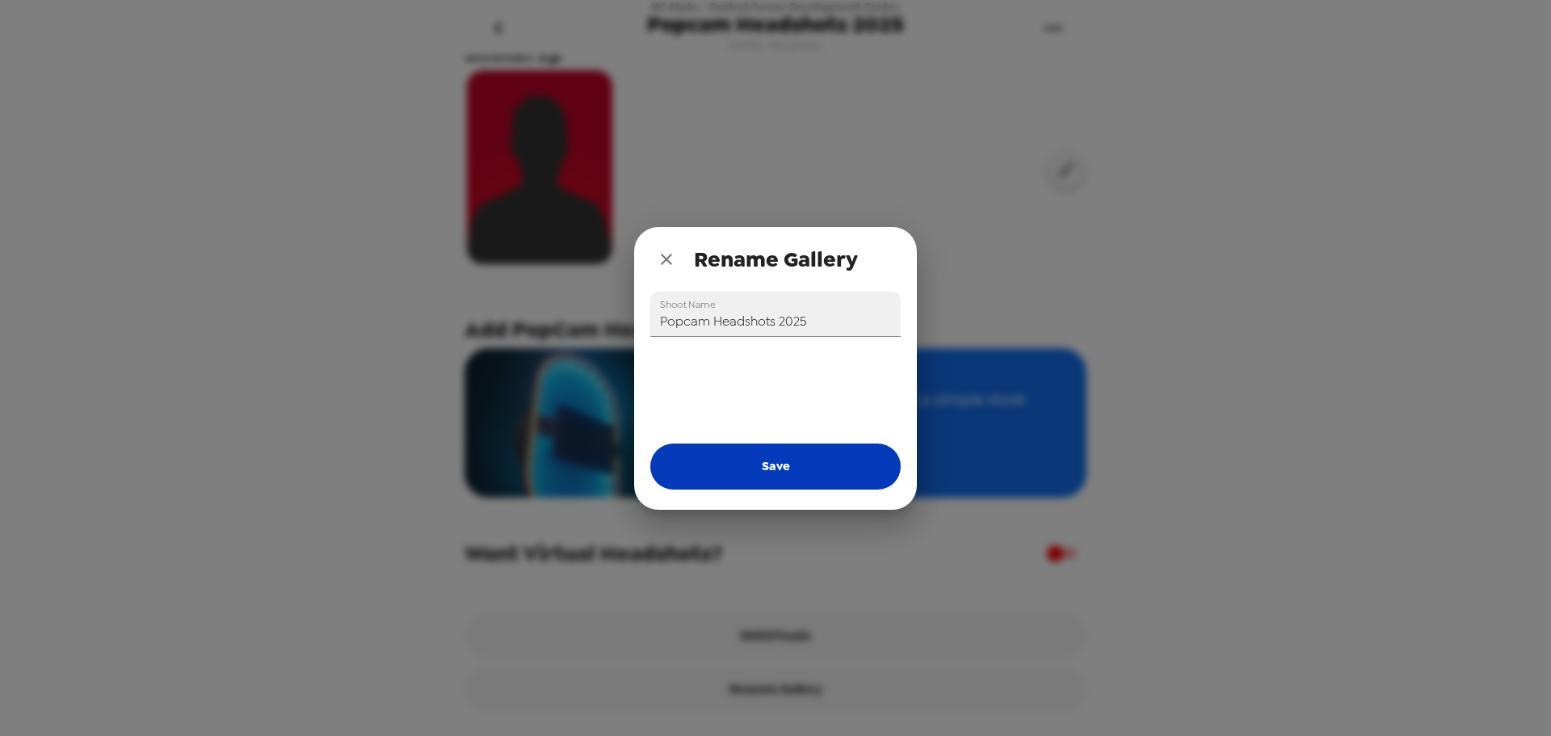
type input "Headshots 2025"
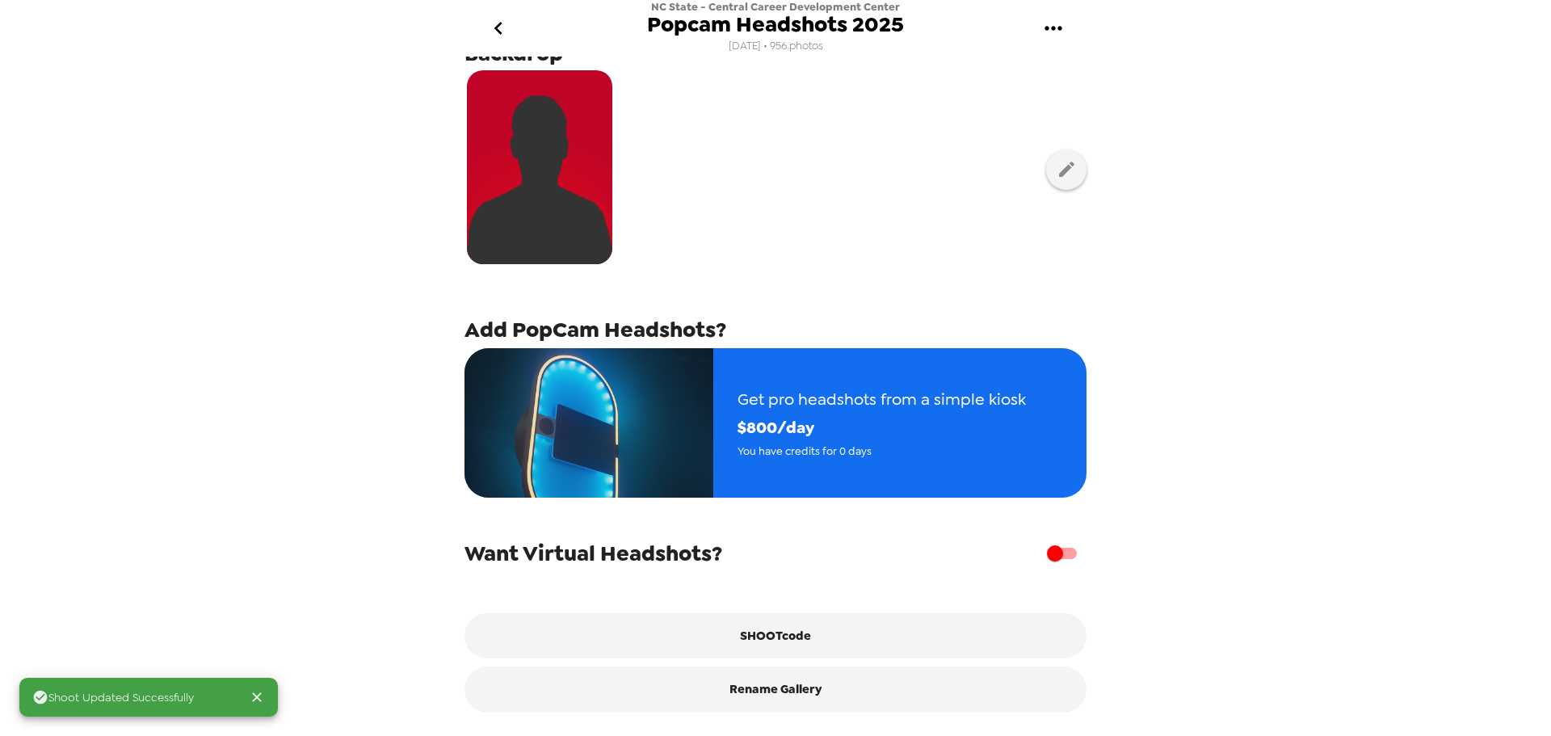
scroll to position [0, 0]
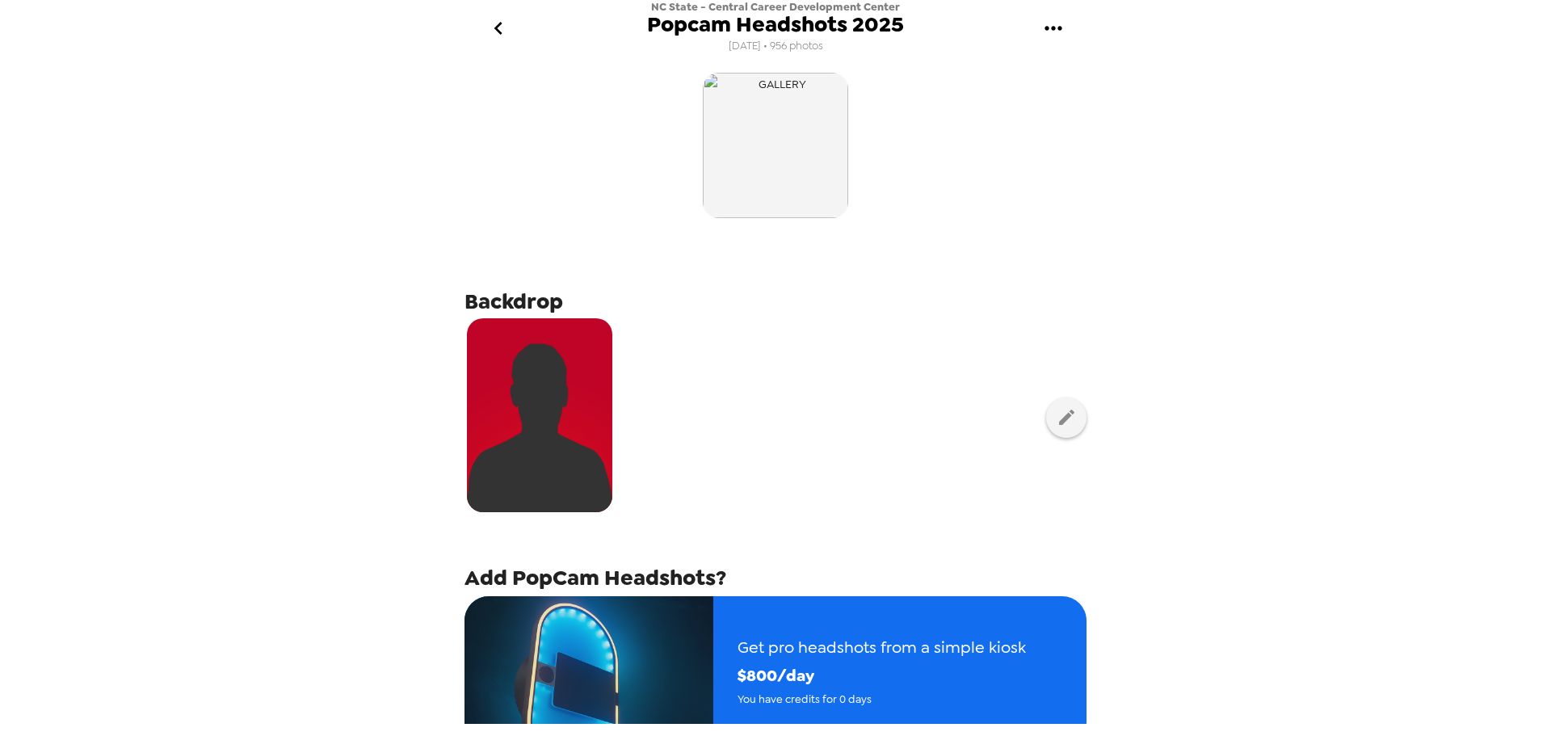
click at [1048, 27] on icon "gallery menu" at bounding box center [1052, 28] width 17 height 4
drag, startPoint x: 489, startPoint y: 36, endPoint x: 495, endPoint y: 28, distance: 10.3
click at [489, 36] on div at bounding box center [775, 368] width 1551 height 736
click at [503, 27] on icon "go back" at bounding box center [498, 28] width 26 height 26
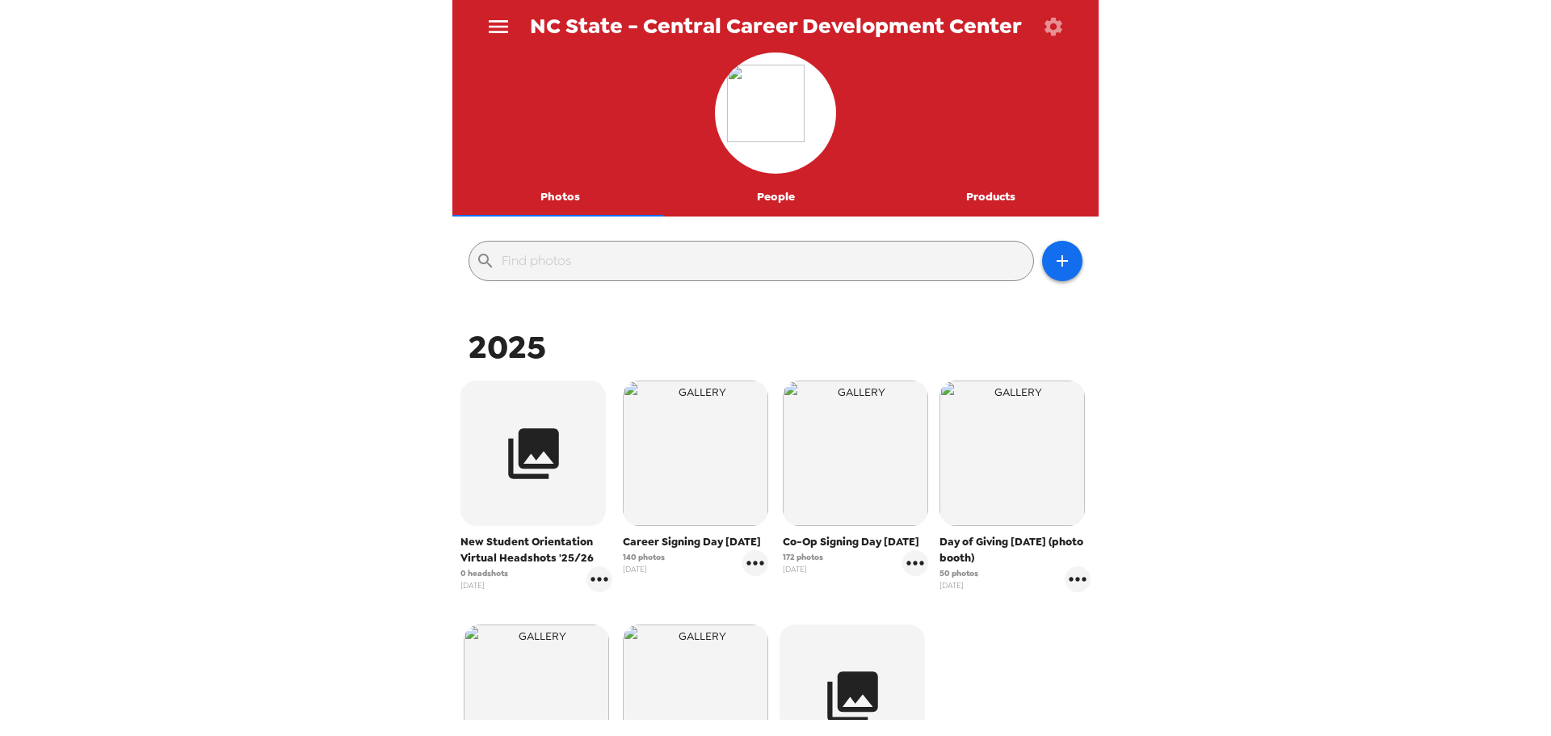
click at [1048, 26] on icon "button" at bounding box center [1053, 26] width 18 height 18
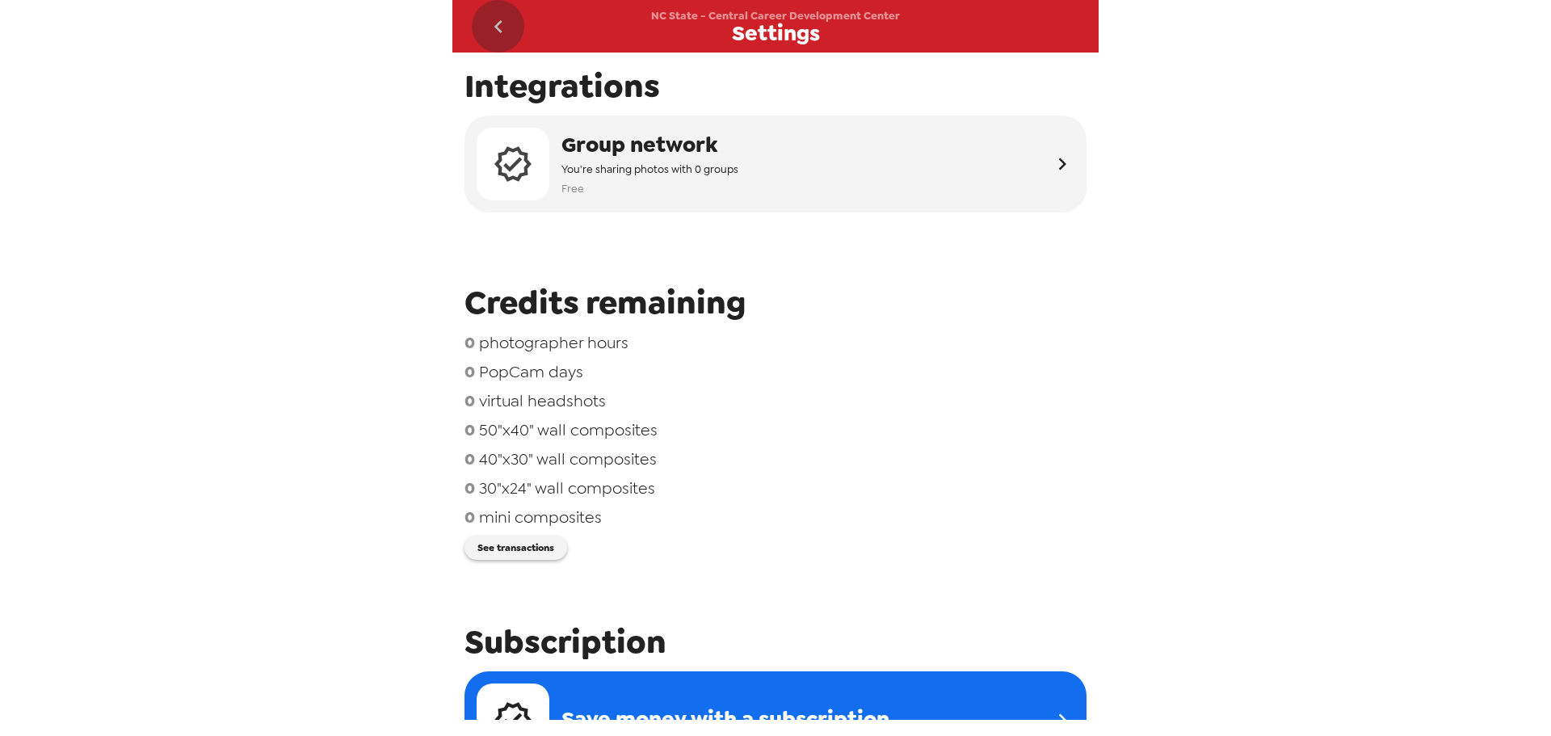
click at [502, 19] on icon "go back" at bounding box center [498, 27] width 26 height 26
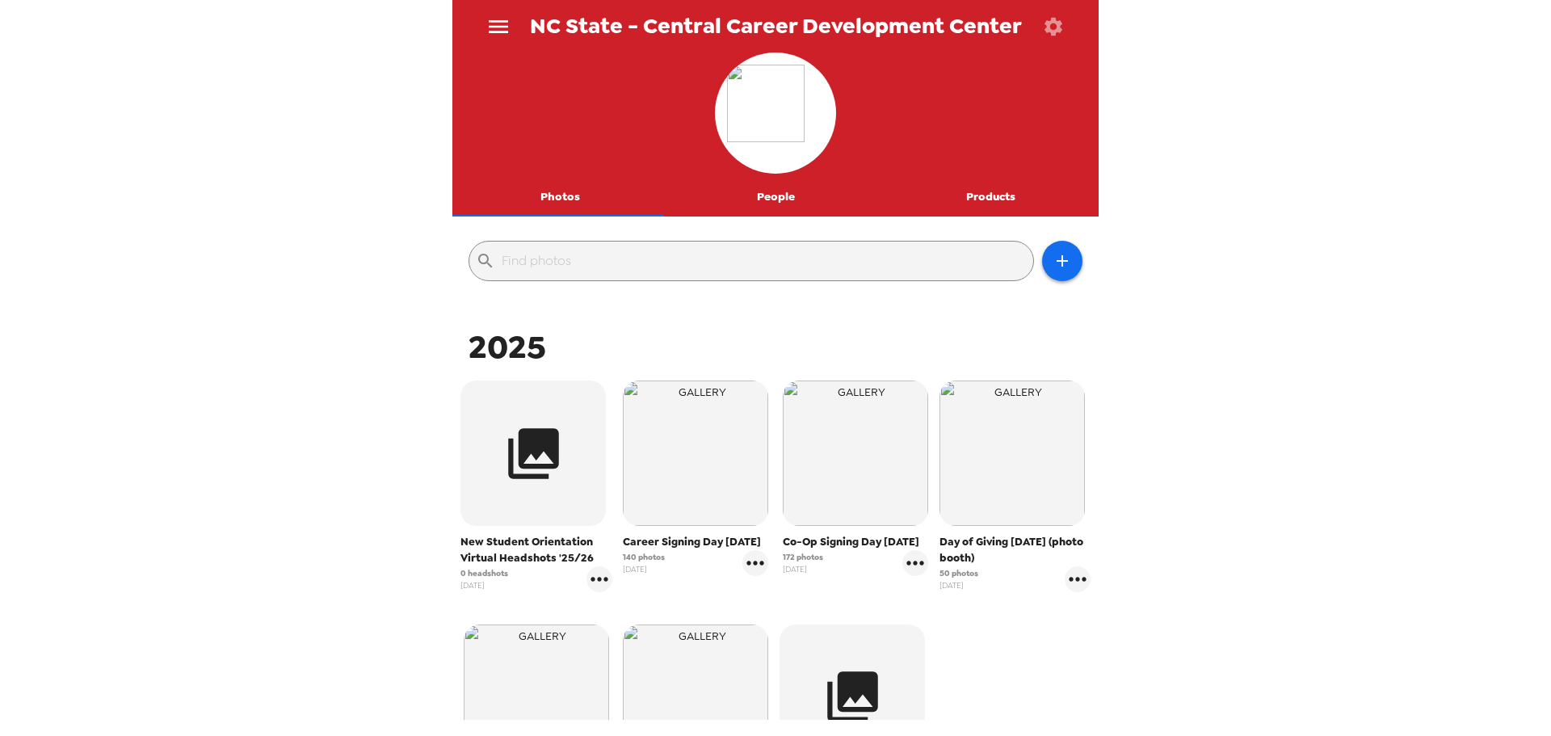
click at [502, 24] on icon "menu" at bounding box center [498, 27] width 26 height 26
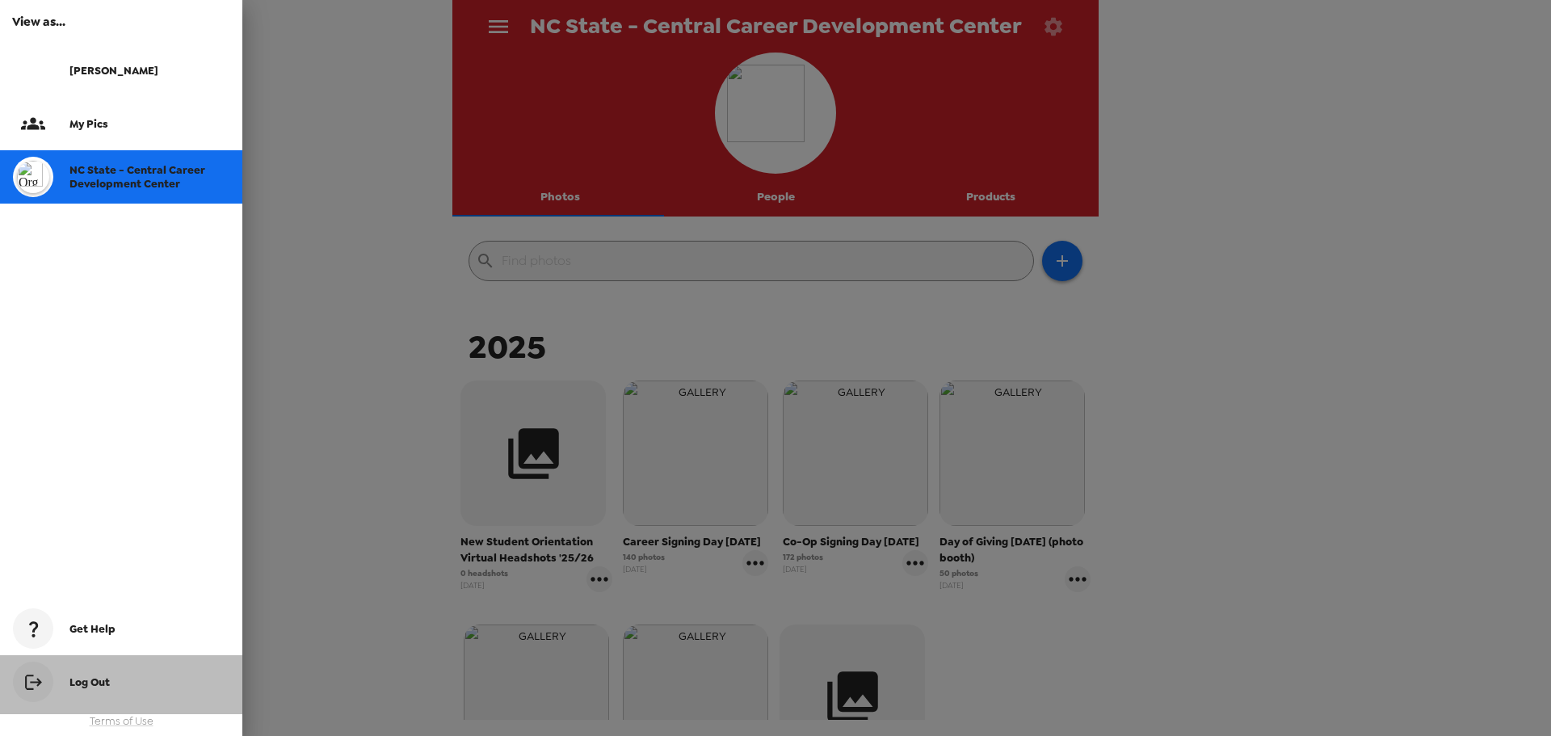
click at [86, 678] on span "Log Out" at bounding box center [89, 682] width 40 height 14
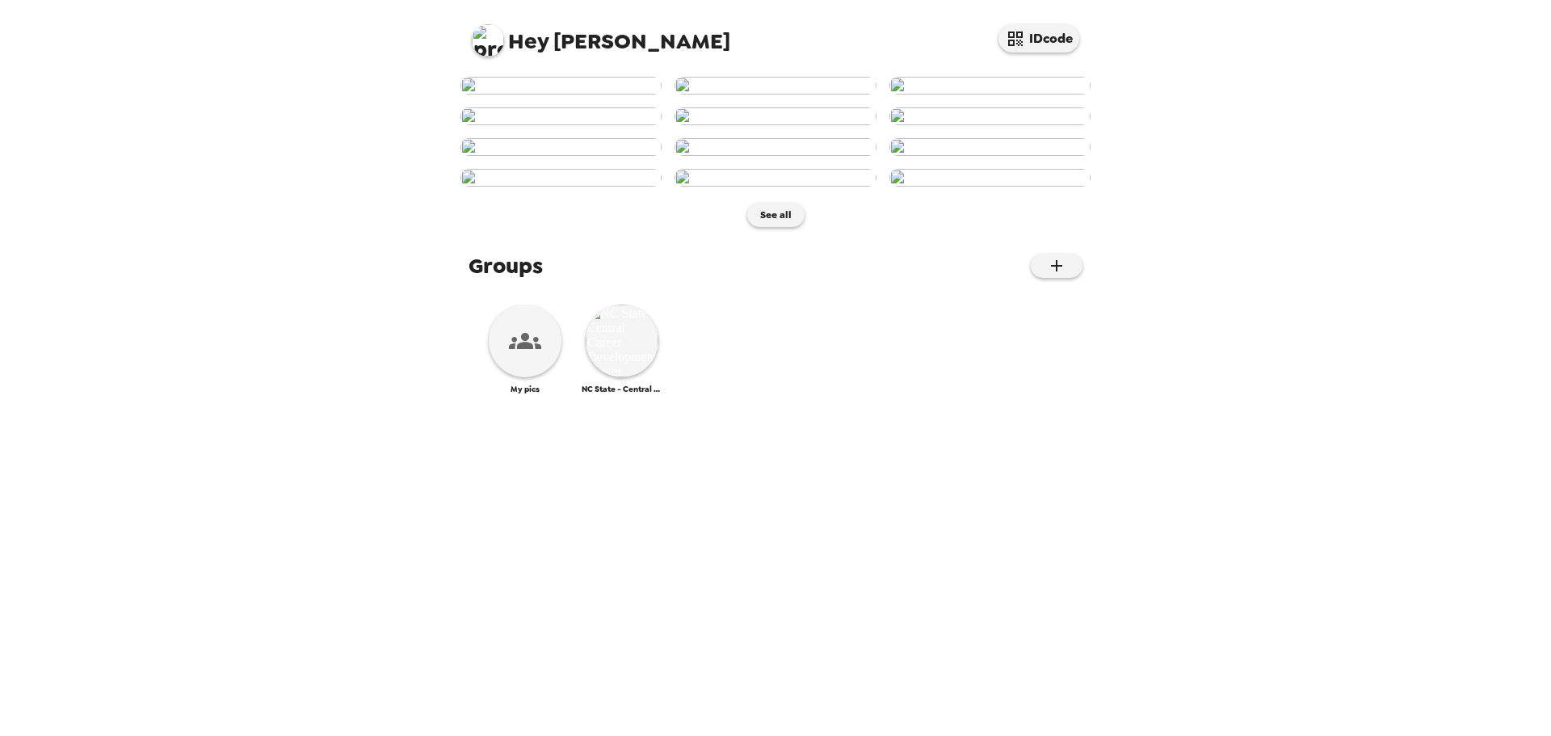
click at [565, 41] on span "Hey Kelly" at bounding box center [601, 34] width 258 height 36
click at [535, 42] on span "Hey" at bounding box center [528, 41] width 40 height 29
click at [439, 537] on div "Hey Kelly IDcode See all Groups My pics NC State - Central Career Development C…" at bounding box center [775, 368] width 1551 height 736
click at [494, 48] on img at bounding box center [488, 40] width 32 height 32
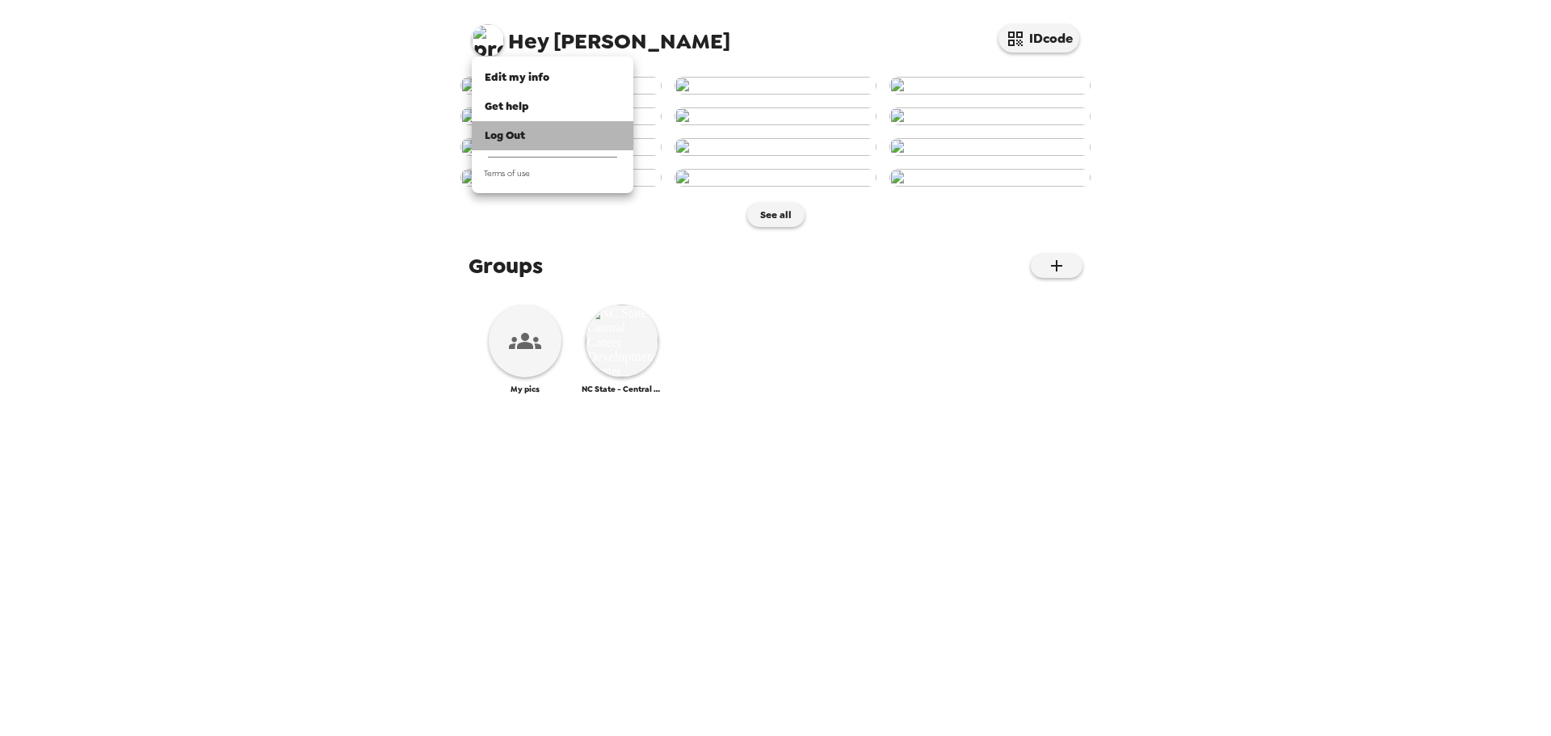
click at [506, 135] on span "Log Out" at bounding box center [505, 135] width 40 height 14
